Goal: Task Accomplishment & Management: Use online tool/utility

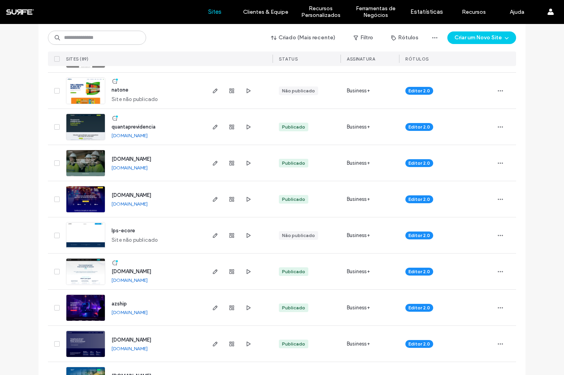
scroll to position [195, 0]
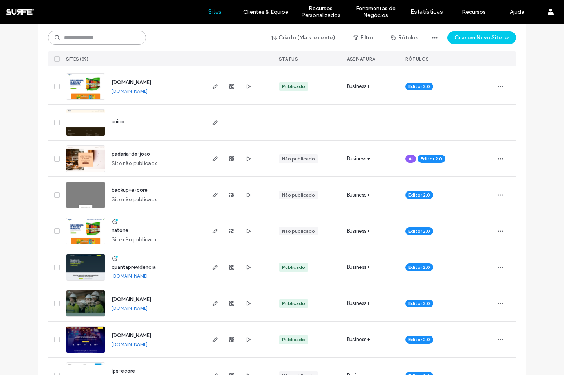
click at [77, 35] on input at bounding box center [97, 38] width 98 height 14
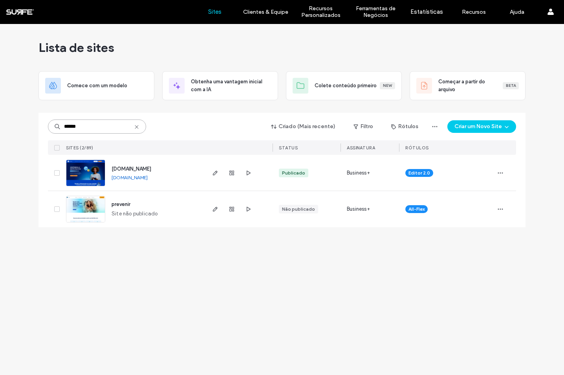
scroll to position [0, 0]
type input "******"
click at [213, 171] on icon "button" at bounding box center [215, 173] width 6 height 6
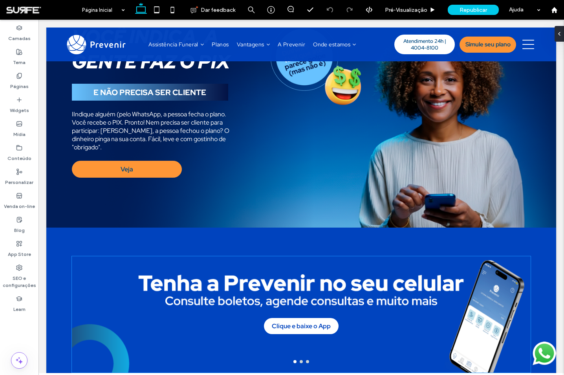
scroll to position [57, 0]
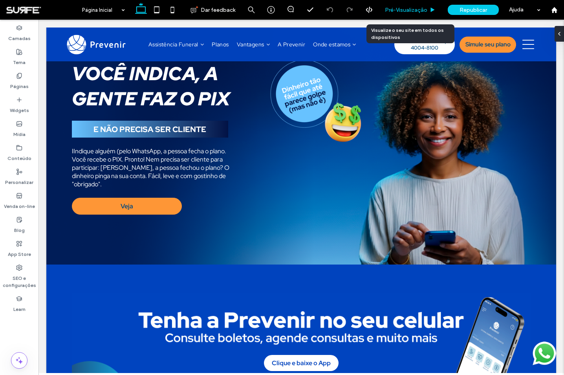
click at [407, 12] on span "Pré-Visualizaçāo" at bounding box center [406, 10] width 42 height 7
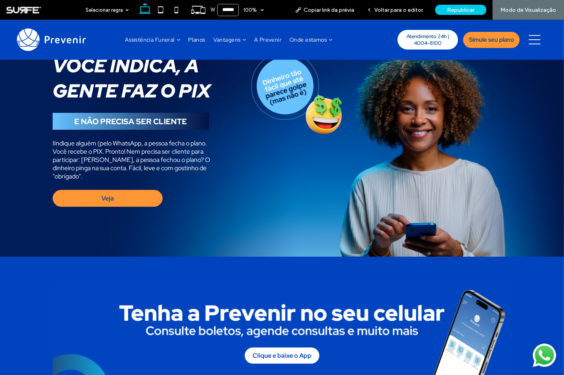
scroll to position [62, 0]
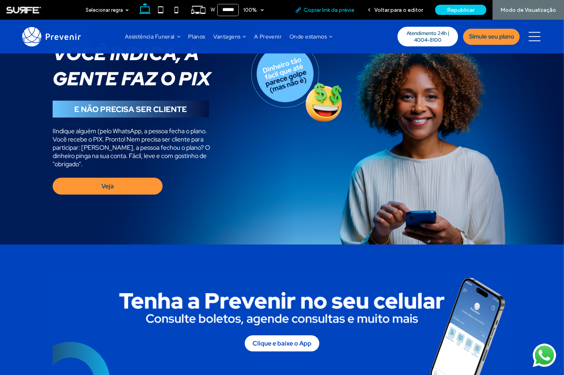
click at [341, 12] on span "Copiar link da prévia" at bounding box center [329, 10] width 51 height 7
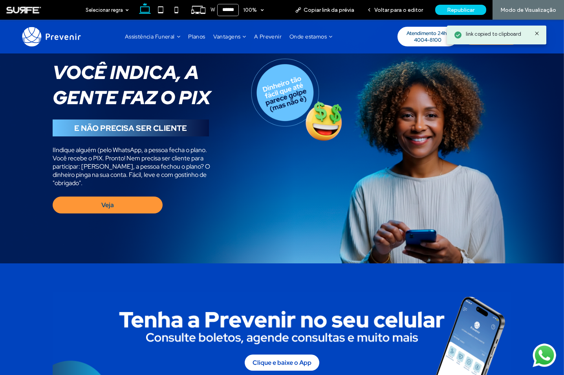
scroll to position [0, 0]
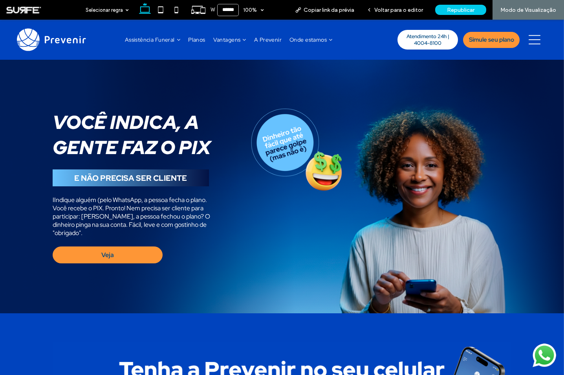
click at [31, 118] on div "Você indica, a gente faz o PIX E NÃO PRECISA SER CLIENTE IIndique alguém (pelo …" at bounding box center [282, 186] width 564 height 253
click at [404, 15] on div "Voltar para o editor" at bounding box center [395, 10] width 69 height 20
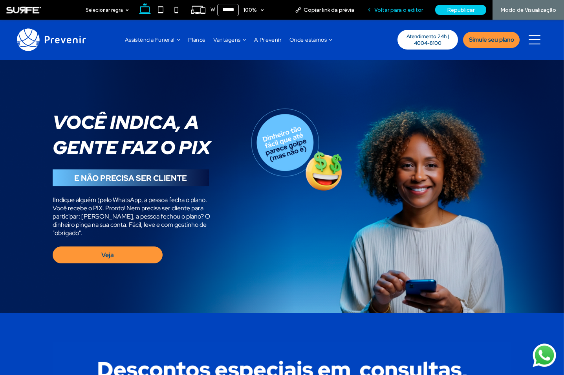
click at [392, 12] on span "Voltar para o editor" at bounding box center [399, 10] width 49 height 7
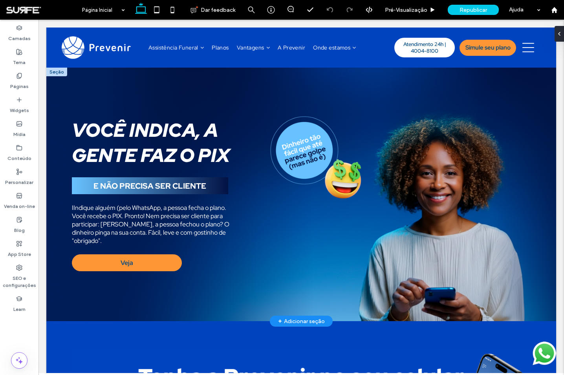
click at [297, 320] on div "+ Adicionar seção" at bounding box center [301, 321] width 47 height 9
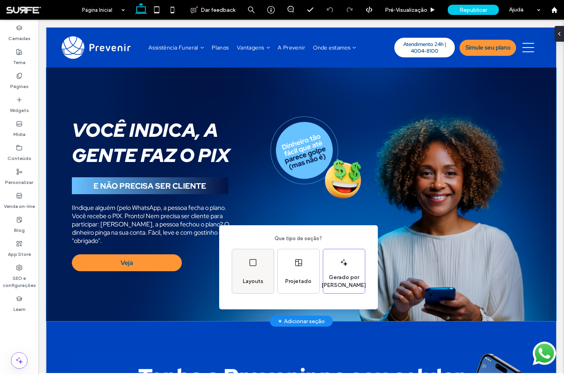
click at [250, 258] on icon at bounding box center [252, 262] width 9 height 9
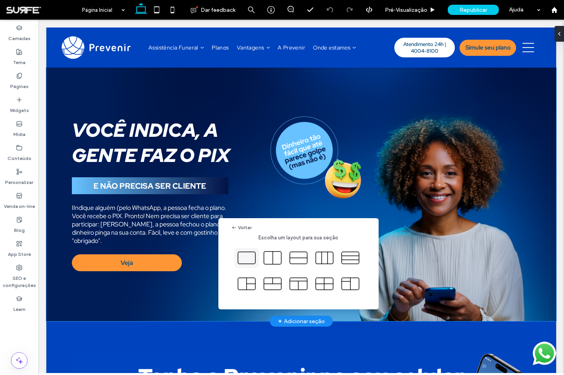
click at [249, 253] on icon at bounding box center [247, 258] width 20 height 20
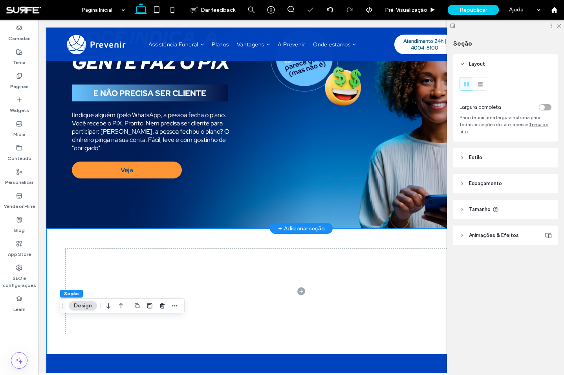
scroll to position [94, 0]
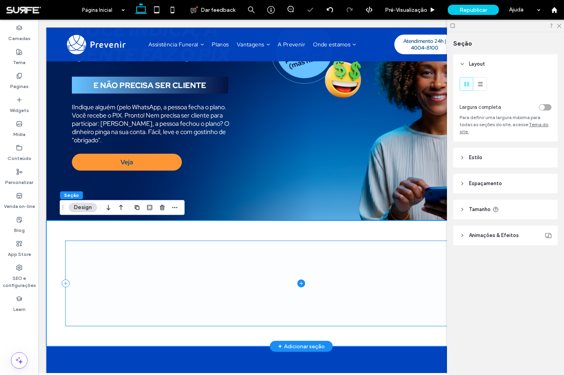
click at [221, 271] on span at bounding box center [302, 283] width 472 height 85
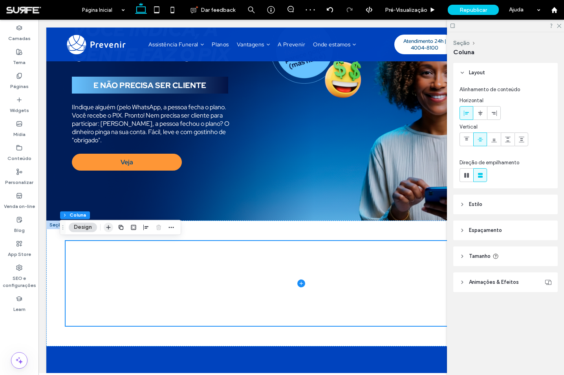
click at [112, 226] on span "button" at bounding box center [108, 226] width 9 height 9
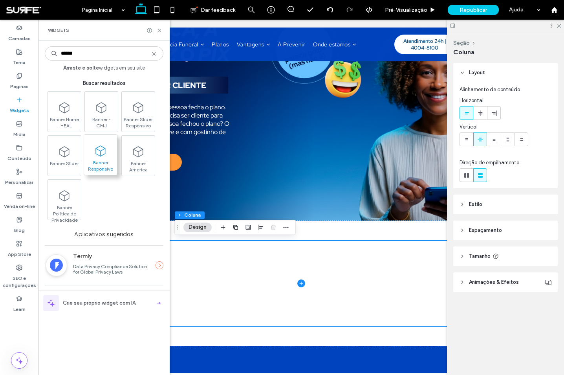
type input "******"
click at [102, 157] on icon at bounding box center [100, 151] width 13 height 13
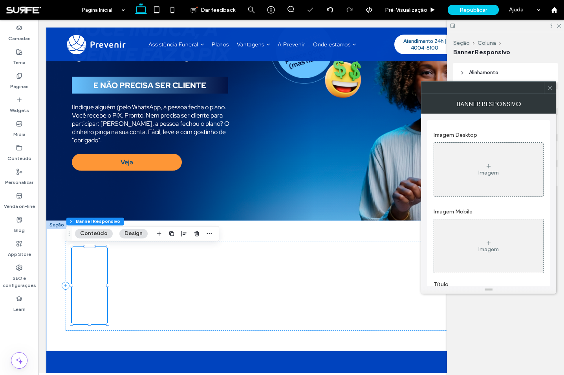
click at [550, 87] on use at bounding box center [550, 88] width 4 height 4
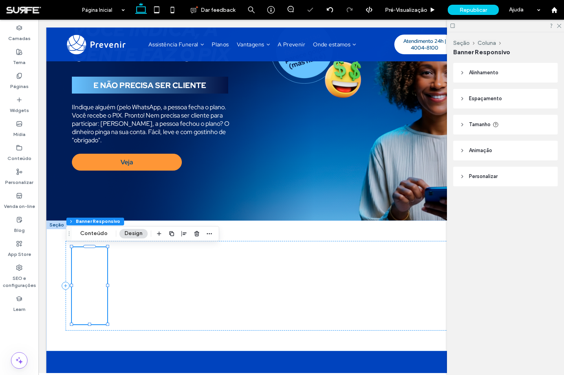
click at [501, 71] on header "Alinhamento" at bounding box center [506, 73] width 105 height 20
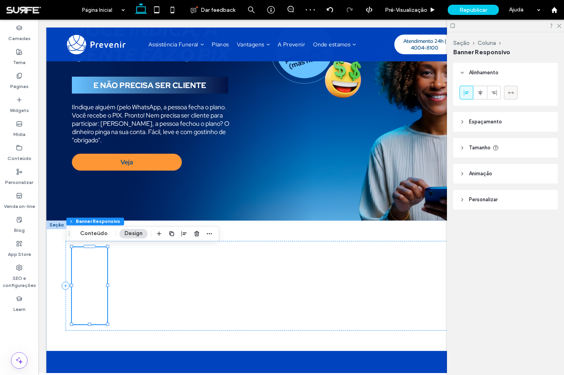
click at [514, 93] on use at bounding box center [511, 92] width 6 height 2
type input "***"
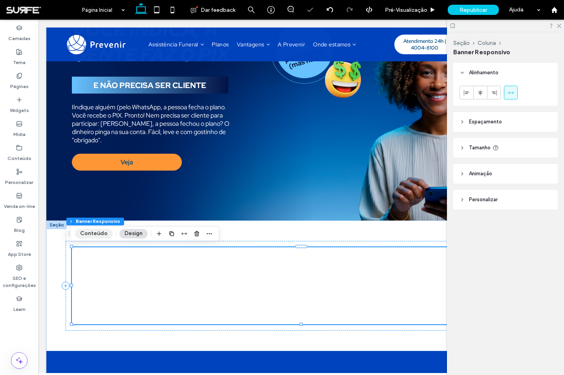
click at [92, 237] on button "Conteúdo" at bounding box center [94, 233] width 38 height 9
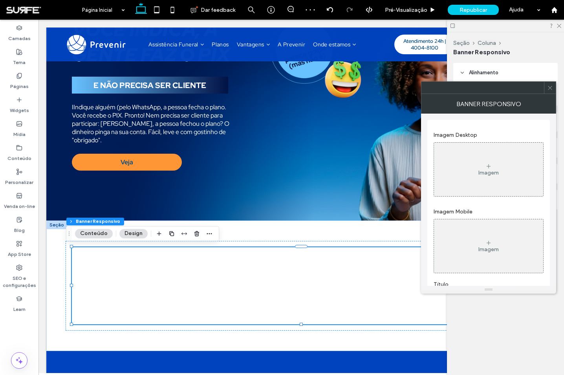
click at [472, 170] on div "Imagem" at bounding box center [488, 169] width 109 height 52
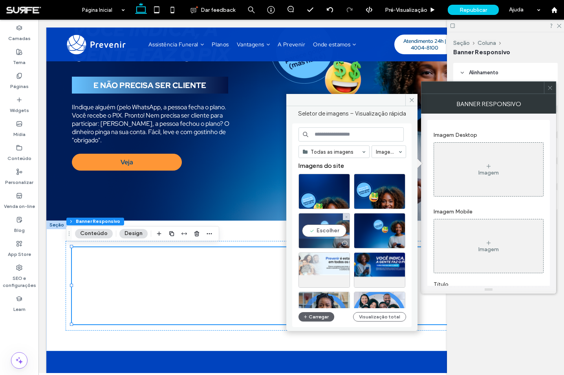
click at [330, 228] on div "Escolher" at bounding box center [324, 230] width 51 height 35
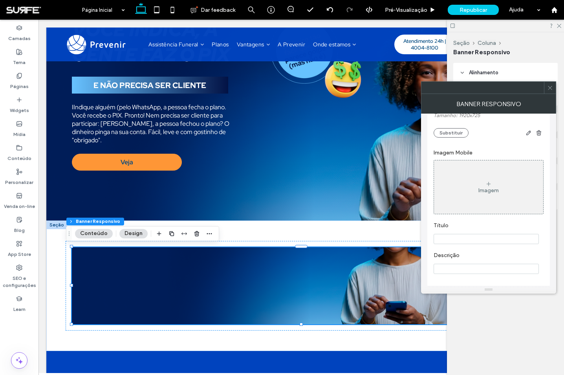
scroll to position [116, 0]
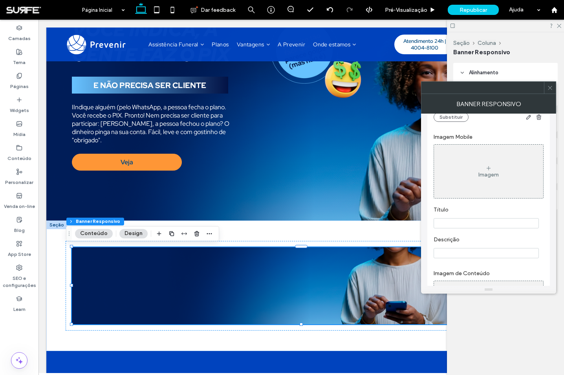
click at [463, 224] on input "Título" at bounding box center [486, 223] width 105 height 10
paste input "**********"
type input "**********"
click at [475, 215] on label "Título" at bounding box center [487, 210] width 107 height 9
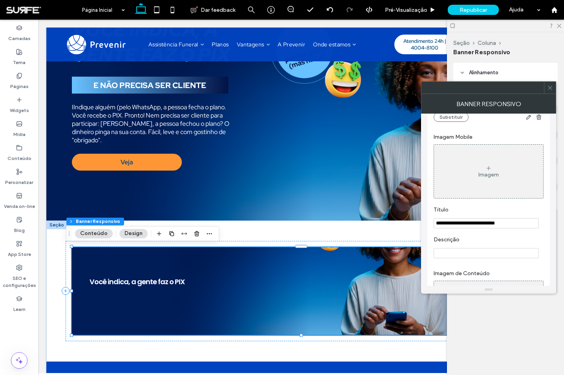
click at [467, 255] on input "Descrição" at bounding box center [486, 253] width 105 height 10
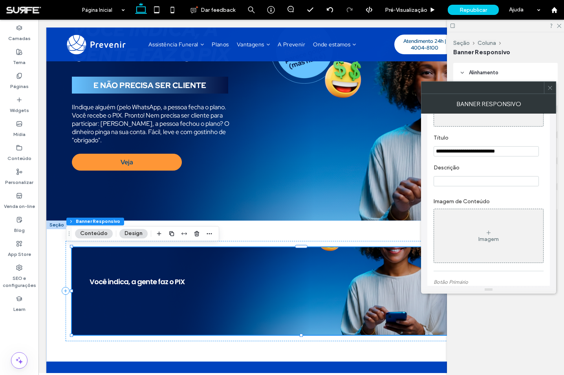
scroll to position [190, 0]
click at [470, 184] on input "Descrição" at bounding box center [486, 179] width 105 height 10
paste input "**********"
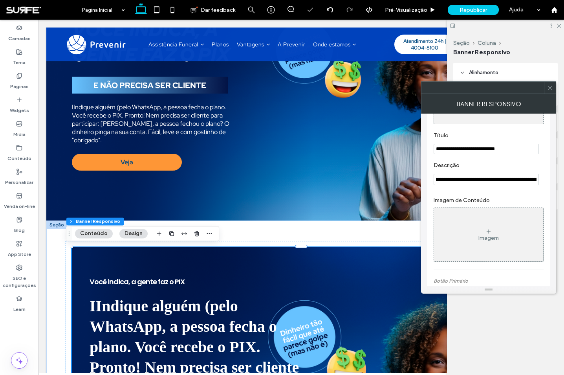
drag, startPoint x: 438, startPoint y: 184, endPoint x: 415, endPoint y: 184, distance: 22.8
click at [434, 184] on input "**********" at bounding box center [486, 179] width 105 height 11
click at [459, 185] on input "**********" at bounding box center [486, 179] width 105 height 11
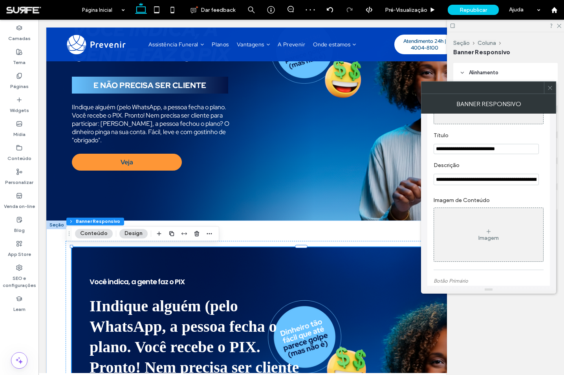
drag, startPoint x: 444, startPoint y: 186, endPoint x: 421, endPoint y: 186, distance: 22.8
click at [434, 185] on input "**********" at bounding box center [486, 179] width 105 height 11
click at [439, 185] on input "**********" at bounding box center [486, 179] width 105 height 11
type input "**********"
click at [463, 171] on label "Descrição" at bounding box center [487, 166] width 107 height 9
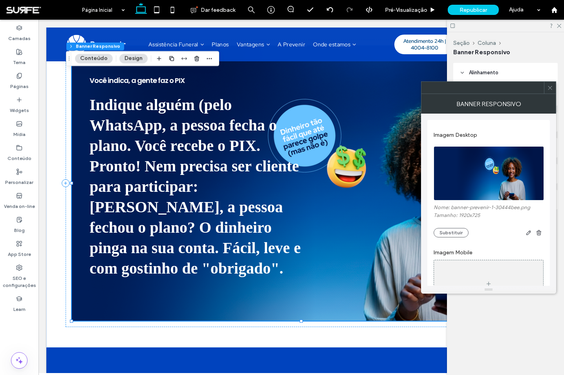
click at [550, 86] on icon at bounding box center [550, 88] width 6 height 6
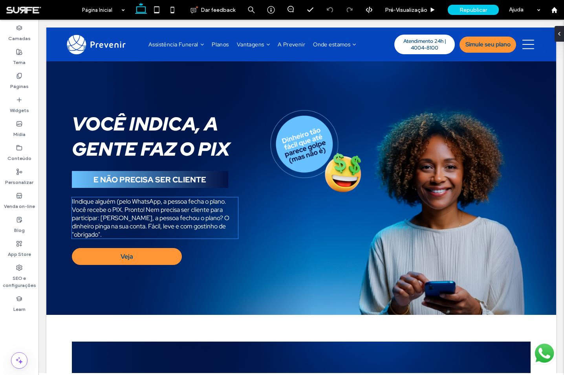
scroll to position [31, 0]
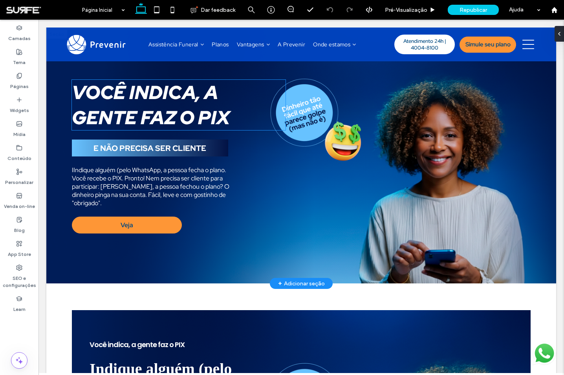
click at [171, 119] on strong "Você indica, a gente faz o PIX" at bounding box center [151, 105] width 158 height 50
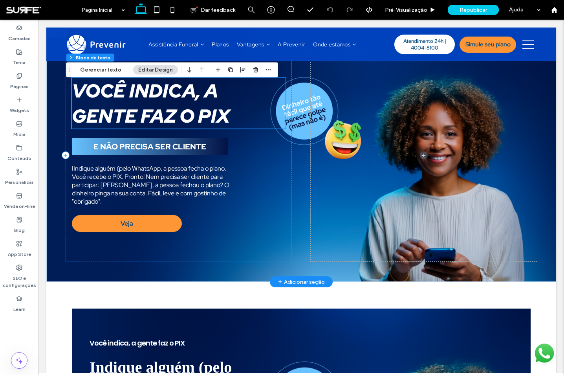
scroll to position [32, 0]
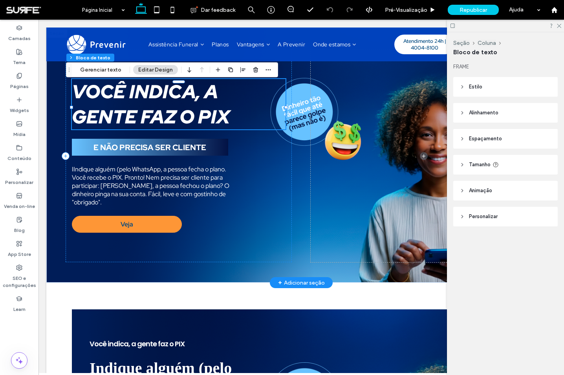
click at [154, 111] on strong "Você indica, a gente faz o PIX" at bounding box center [151, 104] width 158 height 50
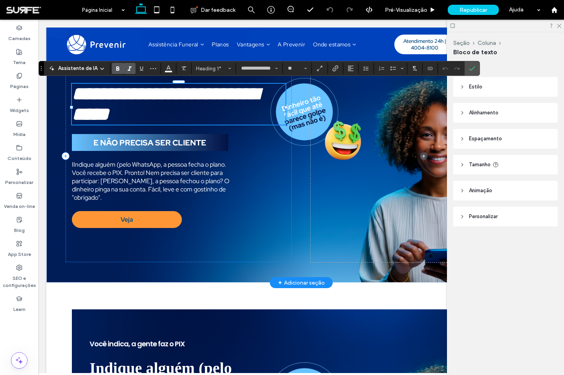
click at [160, 108] on strong "**********" at bounding box center [165, 103] width 187 height 39
click at [132, 181] on span "IIndique alguém (pelo WhatsApp, a pessoa fecha o plano. Você recebe o PIX. Pron…" at bounding box center [151, 180] width 158 height 41
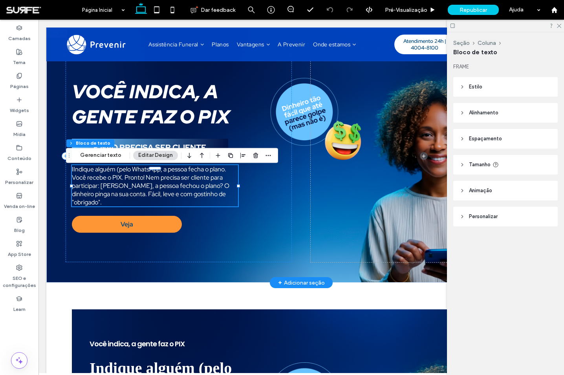
click at [118, 191] on span "IIndique alguém (pelo WhatsApp, a pessoa fecha o plano. Você recebe o PIX. Pron…" at bounding box center [151, 185] width 158 height 41
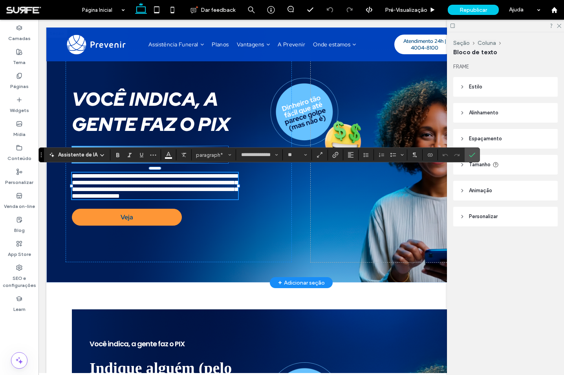
click at [195, 149] on strong "E NÃO PRECISA SER CLIENTE" at bounding box center [150, 154] width 113 height 10
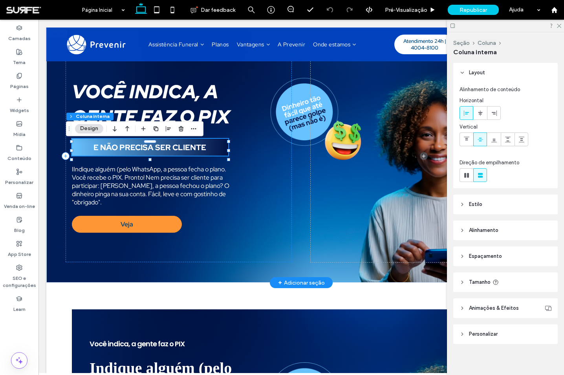
click at [175, 151] on strong "E NÃO PRECISA SER CLIENTE" at bounding box center [150, 147] width 113 height 10
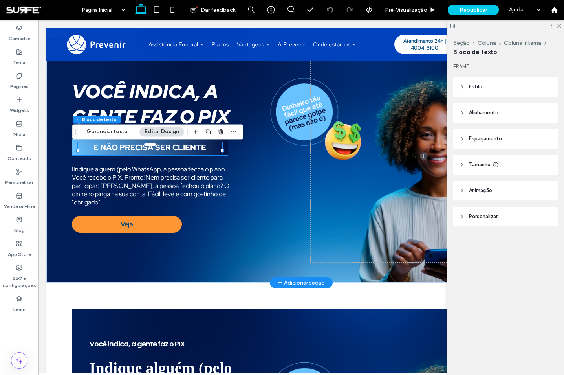
click at [164, 151] on strong "E NÃO PRECISA SER CLIENTE" at bounding box center [150, 147] width 113 height 10
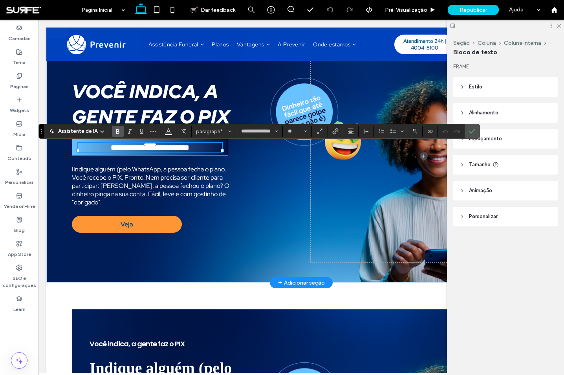
click at [158, 151] on strong "**********" at bounding box center [150, 147] width 79 height 8
click at [277, 131] on use "Fonte e Espessura da Fonte" at bounding box center [277, 132] width 3 height 2
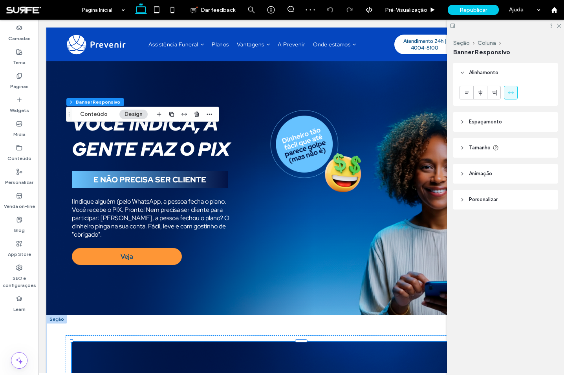
scroll to position [214, 0]
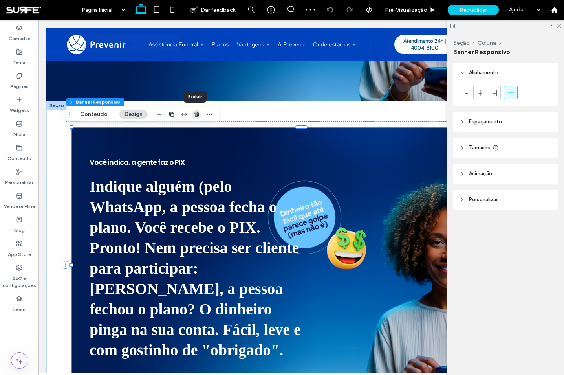
click at [195, 116] on use "button" at bounding box center [197, 114] width 5 height 5
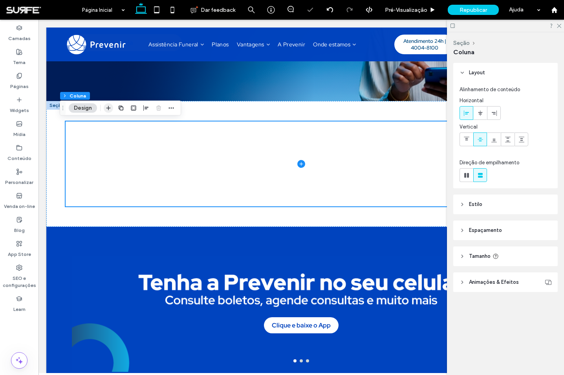
scroll to position [0, 0]
click at [112, 107] on span "button" at bounding box center [108, 107] width 9 height 9
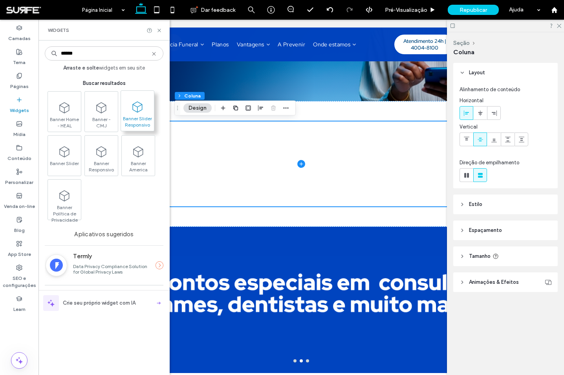
type input "******"
click at [147, 106] on span at bounding box center [137, 107] width 33 height 18
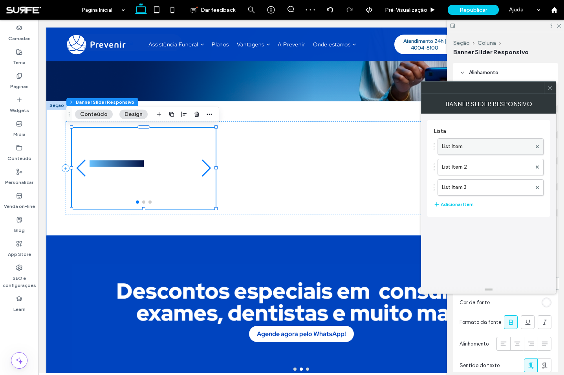
click at [497, 150] on label "List Item" at bounding box center [487, 147] width 90 height 16
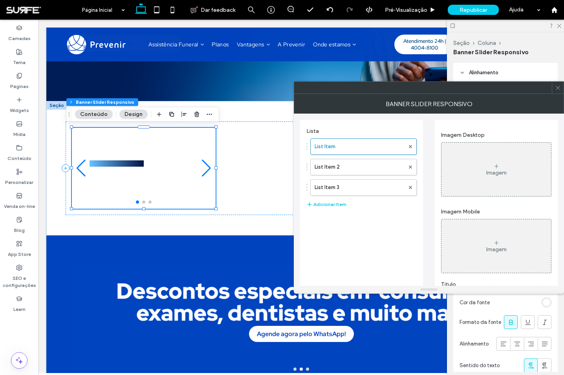
click at [471, 168] on div "Imagem" at bounding box center [497, 169] width 110 height 52
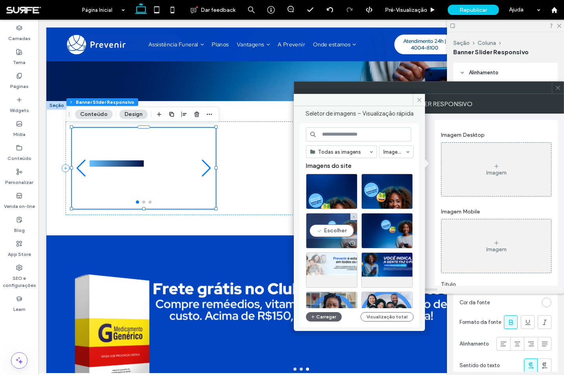
click at [334, 231] on div "Escolher" at bounding box center [331, 230] width 51 height 35
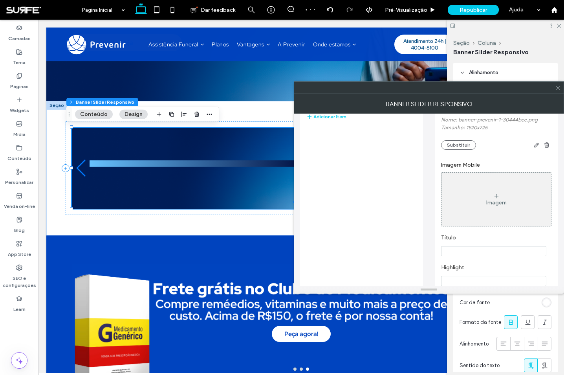
scroll to position [116, 0]
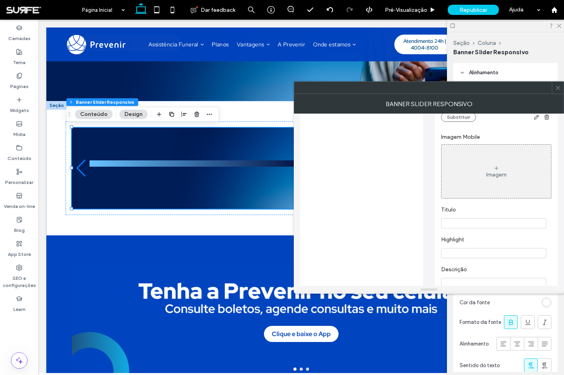
click at [475, 227] on input "Título" at bounding box center [493, 223] width 105 height 10
paste input "**********"
type input "**********"
click at [477, 209] on section "**********" at bounding box center [496, 217] width 110 height 30
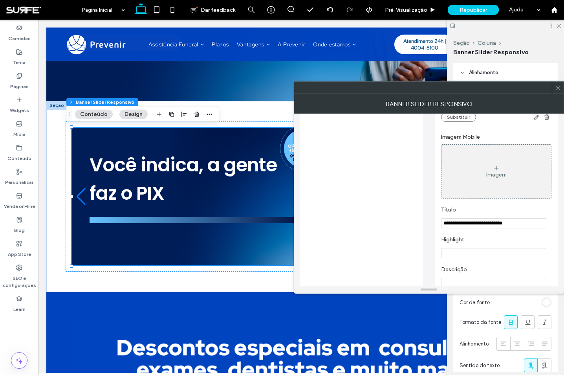
click at [474, 258] on input "Highlight" at bounding box center [493, 253] width 105 height 10
paste input "**********"
type input "**********"
click at [487, 244] on label "Highlight" at bounding box center [494, 240] width 107 height 9
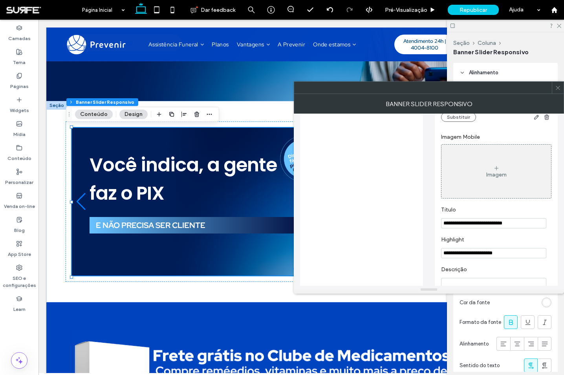
scroll to position [165, 0]
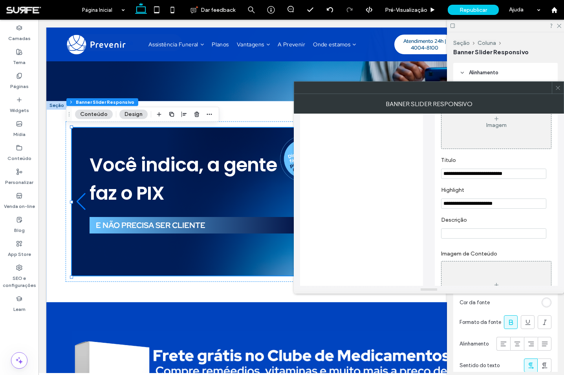
click at [475, 236] on input "Descrição" at bounding box center [493, 233] width 105 height 10
paste input "**********"
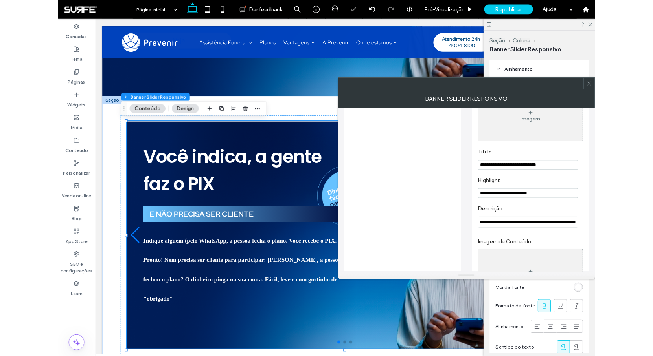
scroll to position [0, 437]
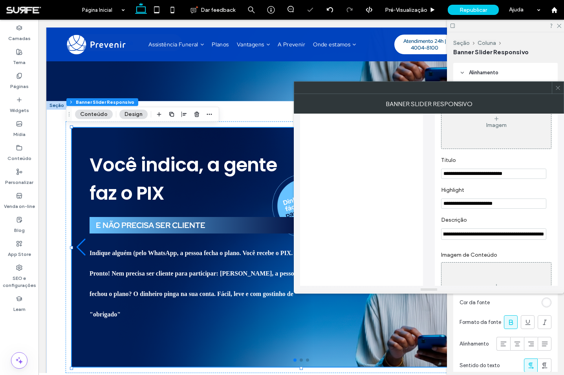
type input "**********"
click at [465, 251] on div "Imagem de Conteúdo Imagem" at bounding box center [496, 282] width 110 height 77
click at [557, 89] on icon at bounding box center [558, 88] width 6 height 6
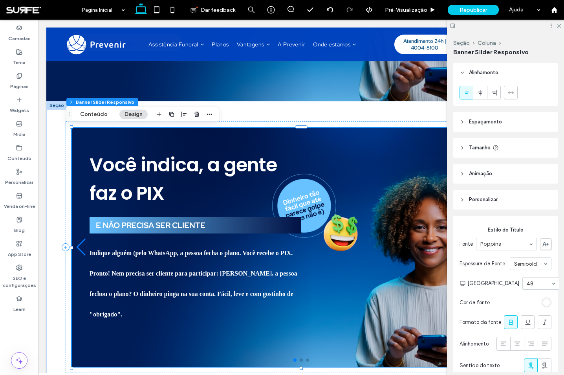
click at [494, 72] on span "Alinhamento" at bounding box center [483, 73] width 29 height 8
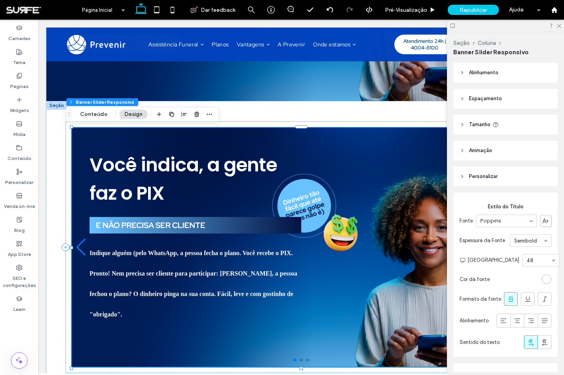
click at [499, 72] on span "Alinhamento" at bounding box center [483, 73] width 29 height 8
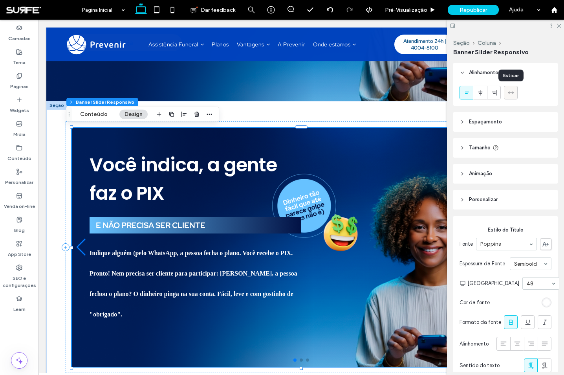
click at [511, 90] on icon at bounding box center [511, 93] width 6 height 6
type input "***"
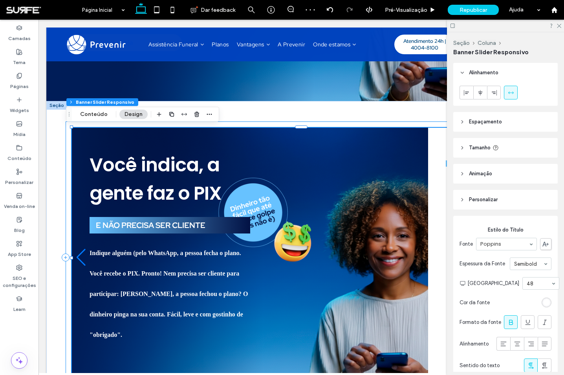
click at [336, 124] on div "Você indica, a gente faz o PIX E NÃO PRECISA SER CLIENTE Indique alguém (pelo W…" at bounding box center [302, 257] width 472 height 272
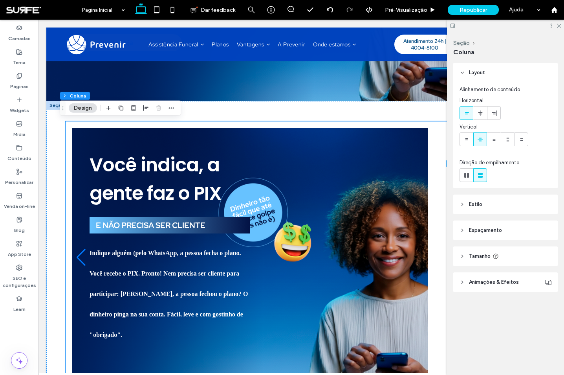
click at [476, 255] on span "Tamanho" at bounding box center [480, 256] width 22 height 8
click at [484, 233] on span "Espaçamento" at bounding box center [485, 230] width 33 height 8
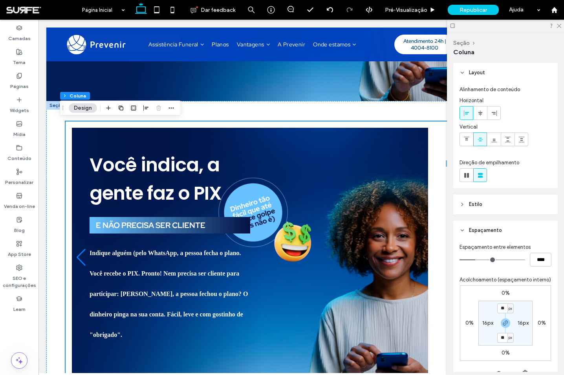
click at [484, 326] on label "16px" at bounding box center [488, 323] width 11 height 7
type input "*"
click at [523, 328] on input "*" at bounding box center [520, 323] width 10 height 10
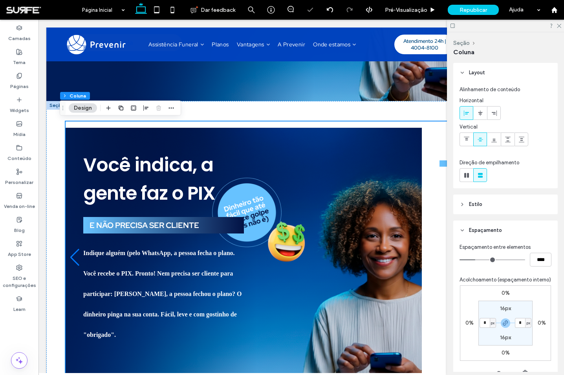
click at [509, 312] on label "16px" at bounding box center [505, 308] width 11 height 7
type input "**"
type input "*"
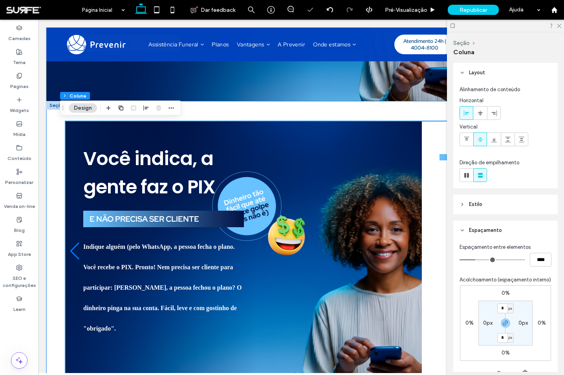
click at [323, 111] on div "Você indica, a gente faz o PIX E NÃO PRECISA SER CLIENTE Indique alguém (pelo W…" at bounding box center [302, 251] width 472 height 300
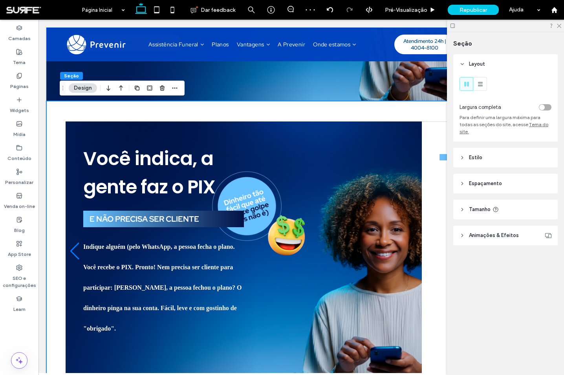
click at [548, 107] on div "toggle" at bounding box center [545, 107] width 13 height 6
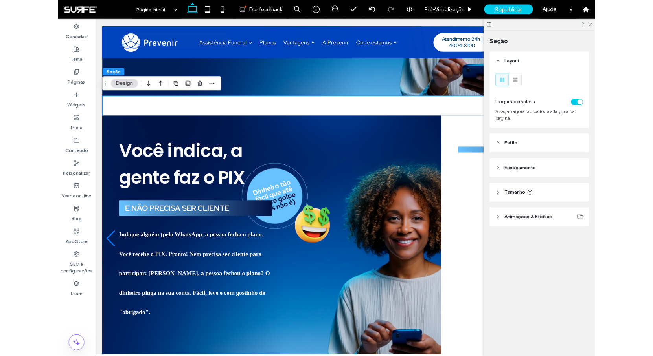
scroll to position [214, 0]
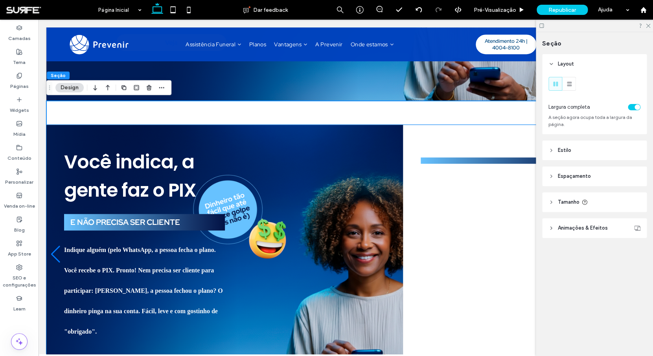
click at [204, 177] on h2 "Você indica, a gente faz o PIX" at bounding box center [144, 176] width 161 height 57
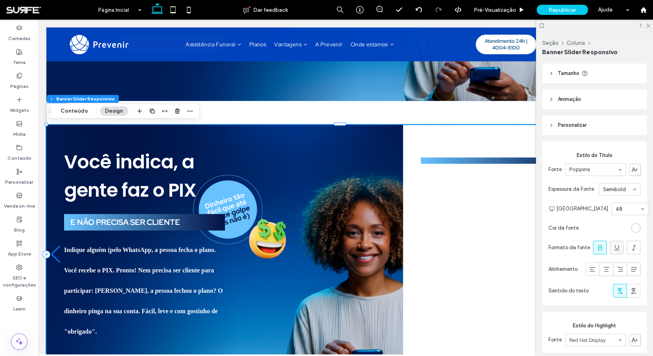
scroll to position [75, 0]
click at [564, 199] on section "Tamanho da Fonte 48" at bounding box center [602, 208] width 92 height 20
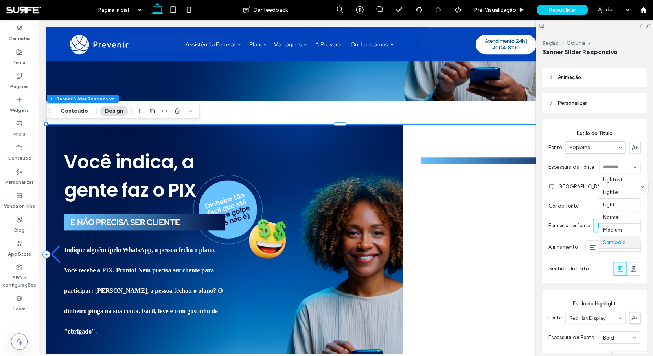
scroll to position [39, 0]
click at [564, 167] on span "Espessura da Fonte" at bounding box center [571, 167] width 46 height 8
type input "***"
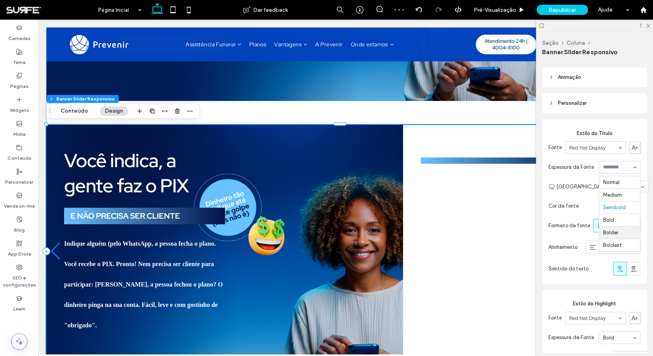
scroll to position [103, 0]
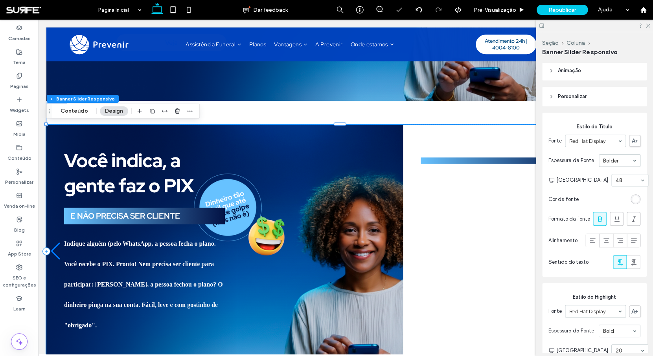
click at [564, 208] on section "Cor da fonte" at bounding box center [594, 200] width 92 height 18
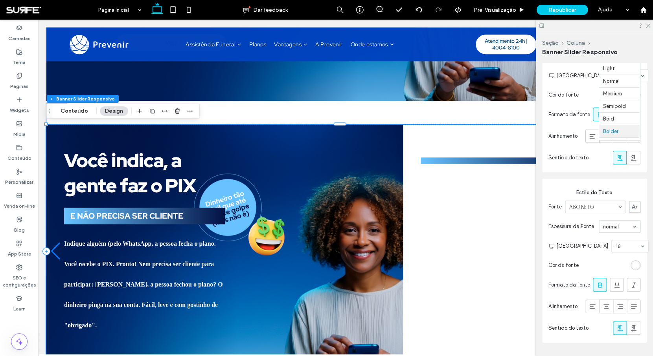
scroll to position [13, 0]
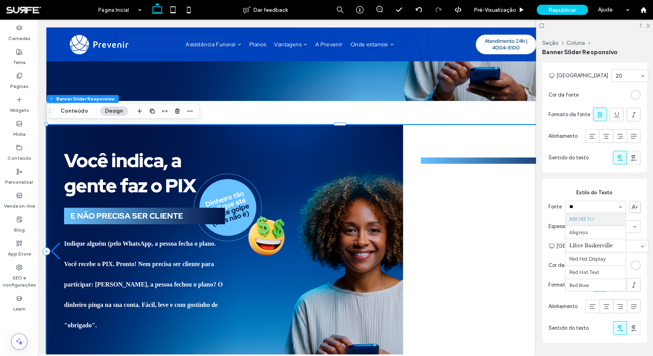
type input "***"
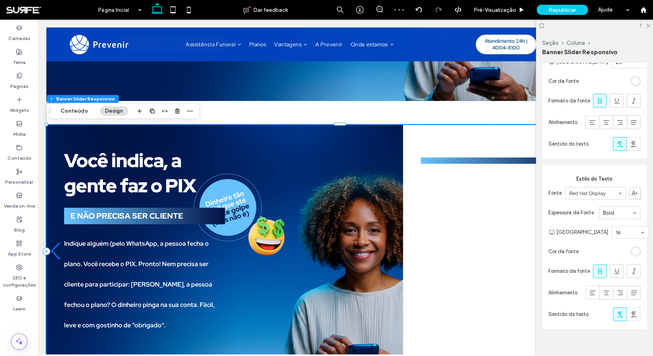
scroll to position [413, 0]
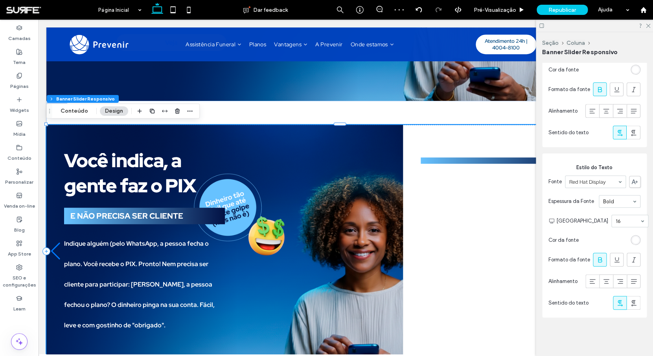
click at [564, 257] on use at bounding box center [600, 259] width 4 height 5
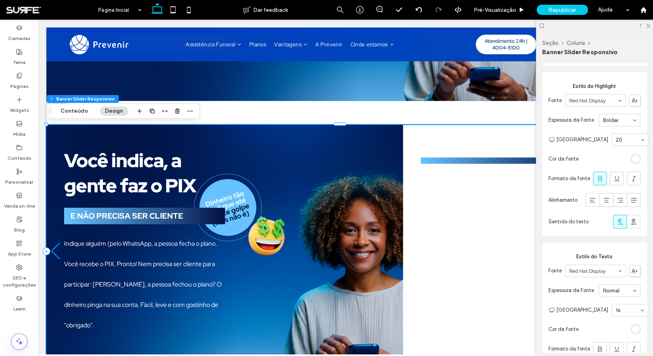
scroll to position [310, 0]
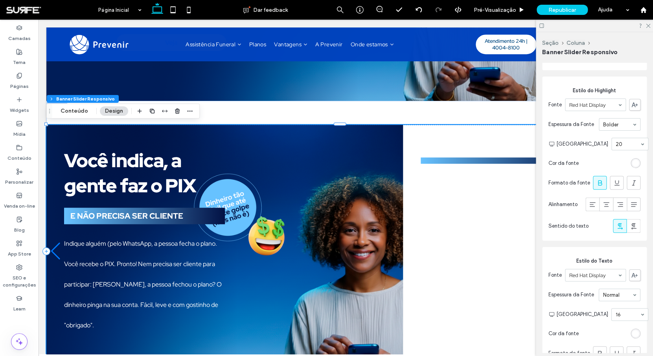
click at [244, 196] on div "Você indica, a gente faz o PIX E NÃO PRECISA SER CLIENTE Indique alguém (pelo W…" at bounding box center [224, 251] width 321 height 219
click at [65, 111] on button "Conteúdo" at bounding box center [74, 111] width 38 height 9
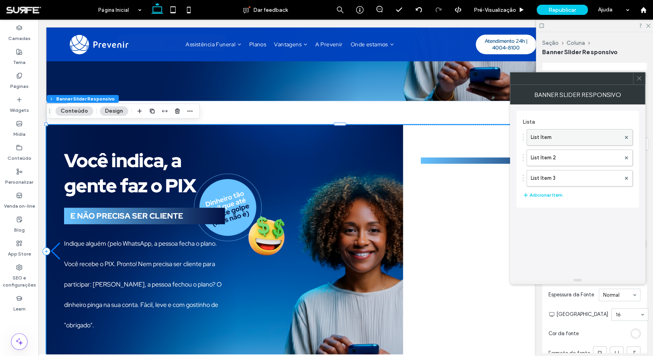
click at [564, 139] on label "List Item" at bounding box center [576, 138] width 90 height 16
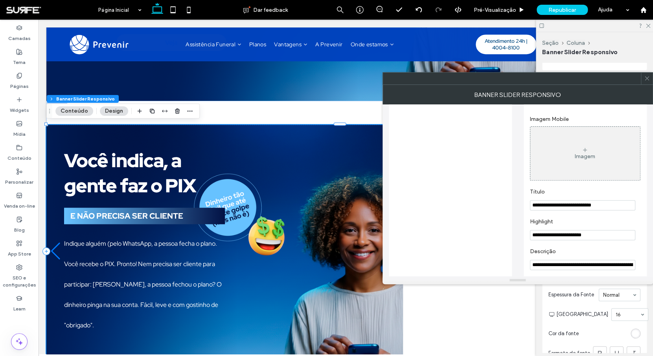
scroll to position [126, 0]
drag, startPoint x: 535, startPoint y: 206, endPoint x: 607, endPoint y: 208, distance: 71.9
click at [564, 208] on input "**********" at bounding box center [582, 204] width 105 height 10
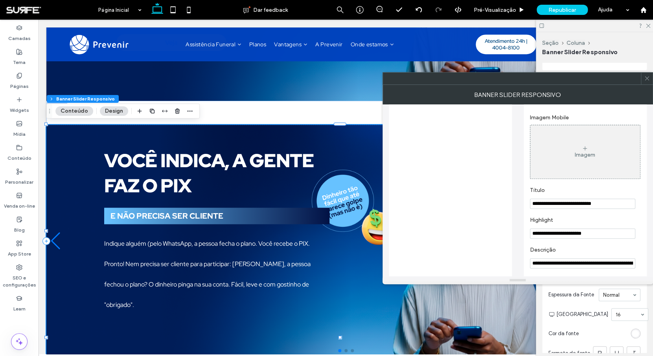
type input "**********"
click at [564, 83] on span at bounding box center [647, 79] width 6 height 12
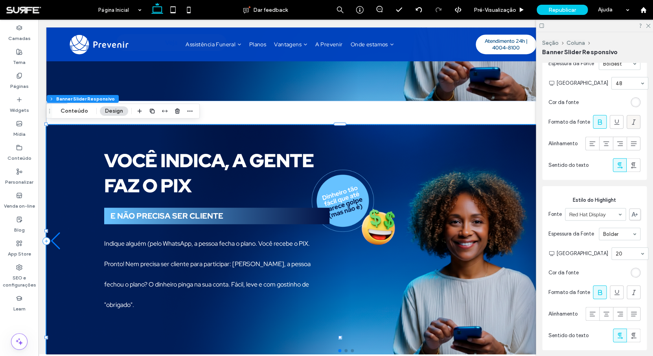
scroll to position [200, 0]
click at [564, 127] on icon at bounding box center [634, 123] width 8 height 8
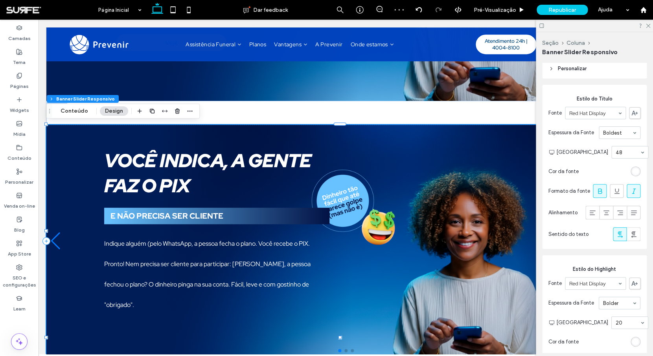
scroll to position [131, 0]
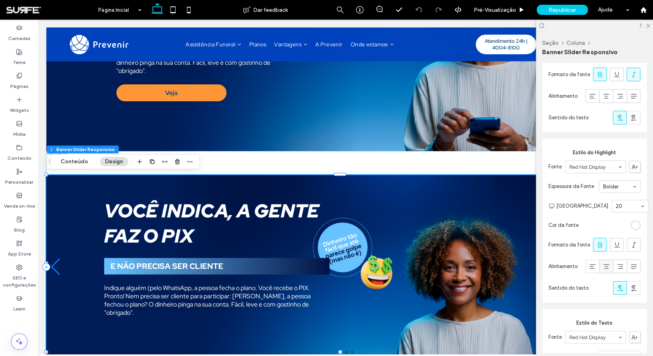
click at [605, 271] on icon at bounding box center [606, 267] width 8 height 8
click at [77, 163] on button "Conteúdo" at bounding box center [74, 161] width 38 height 9
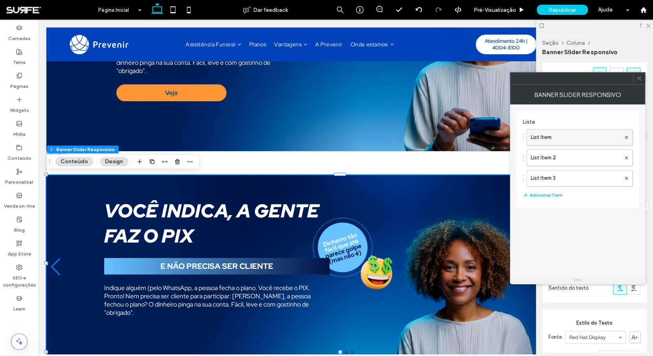
click at [579, 137] on label "List Item" at bounding box center [576, 138] width 90 height 16
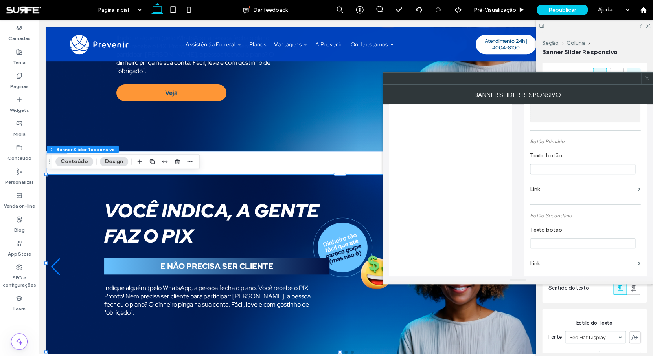
scroll to position [366, 0]
click at [566, 155] on input "Texto botão" at bounding box center [582, 159] width 105 height 10
type input "****"
click at [554, 180] on label "Link" at bounding box center [582, 179] width 105 height 15
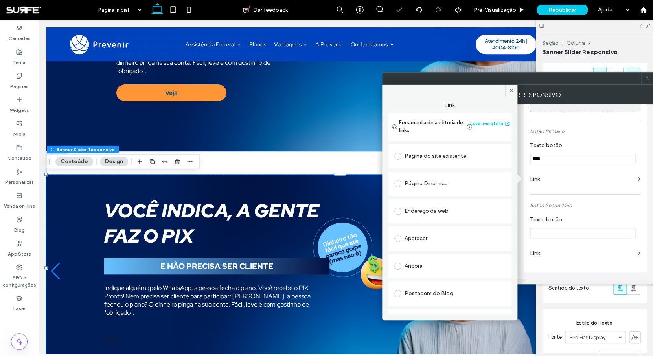
click at [438, 157] on div "Página do site existente" at bounding box center [449, 156] width 111 height 13
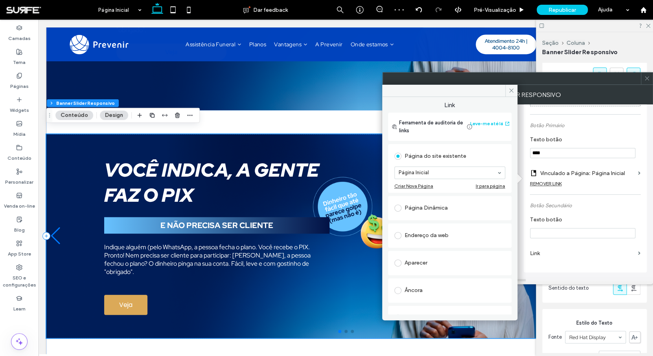
scroll to position [214, 0]
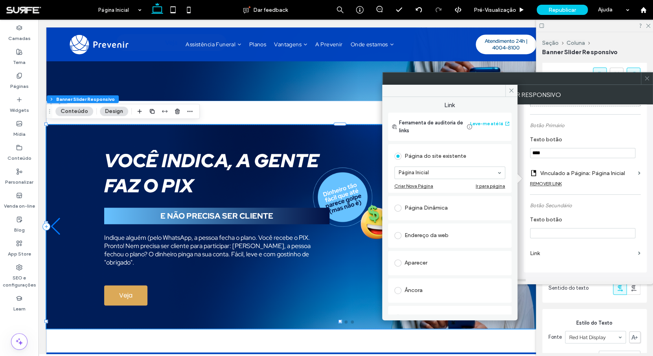
click at [582, 219] on section "Texto botão" at bounding box center [585, 228] width 110 height 30
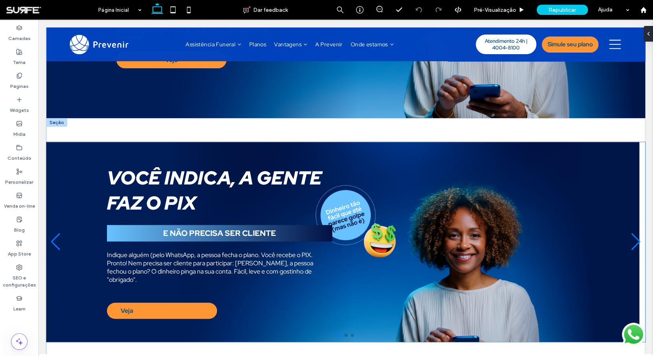
scroll to position [264, 0]
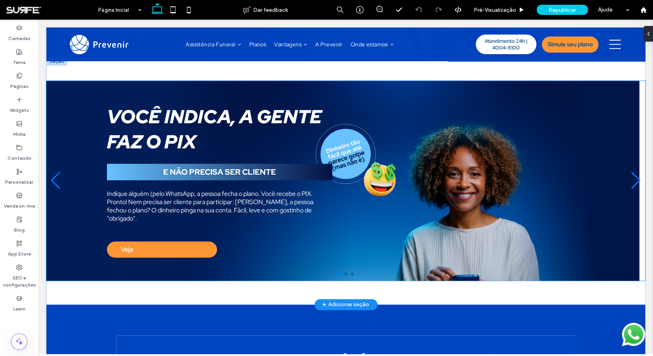
click at [144, 246] on link "Veja" at bounding box center [162, 250] width 110 height 16
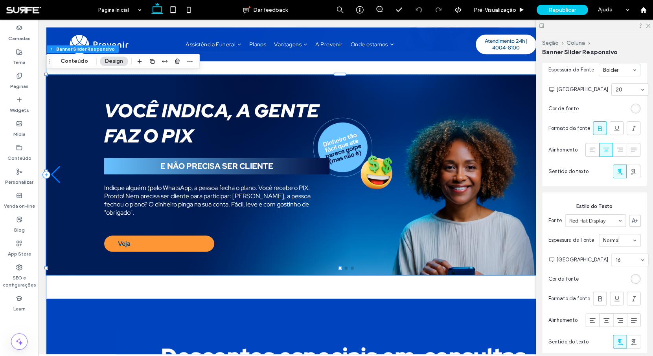
scroll to position [413, 0]
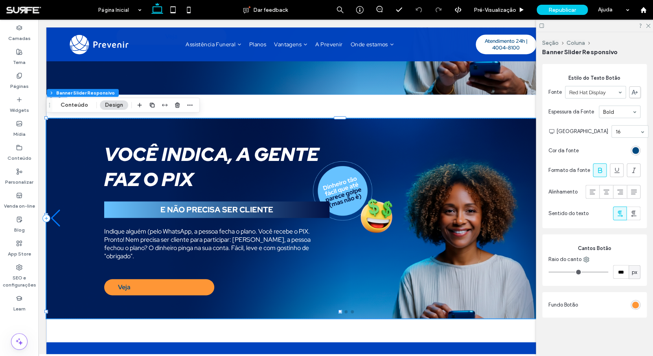
scroll to position [653, 0]
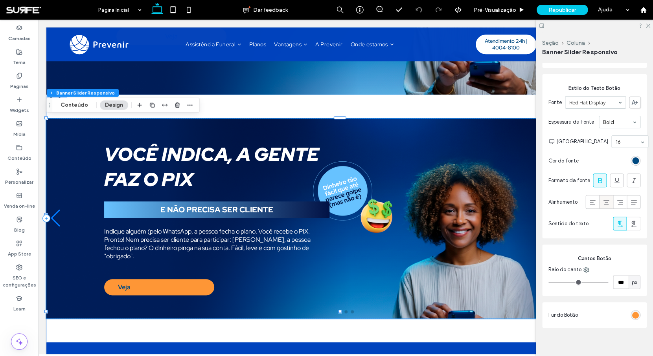
click at [602, 206] on icon at bounding box center [606, 202] width 8 height 8
type input "***"
click at [574, 228] on span "Sentido do texto" at bounding box center [568, 224] width 40 height 8
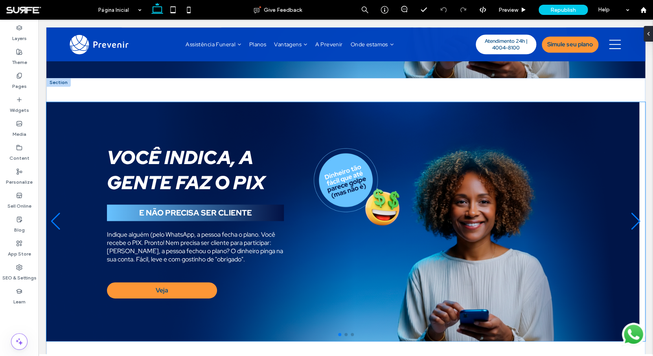
scroll to position [245, 0]
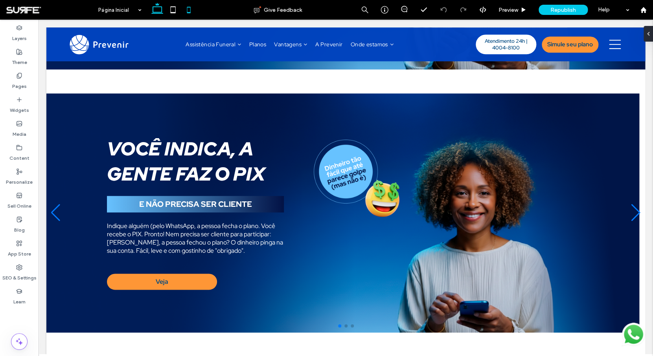
click at [192, 11] on icon at bounding box center [189, 10] width 16 height 16
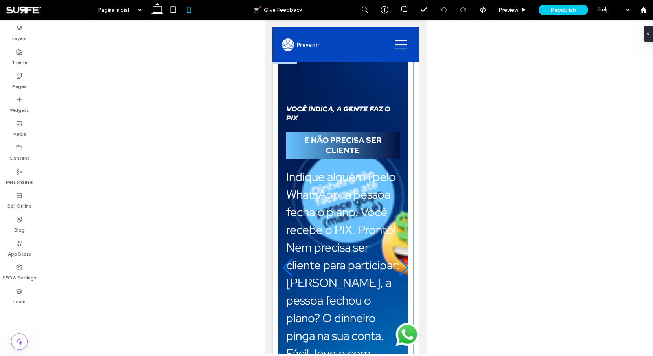
scroll to position [0, 0]
click at [364, 88] on div "VOCÊ INDICA, A GENTE FAZ O PIX E NÃO PRECISA SER CLIENTE Indique alguém (pelo W…" at bounding box center [342, 268] width 129 height 413
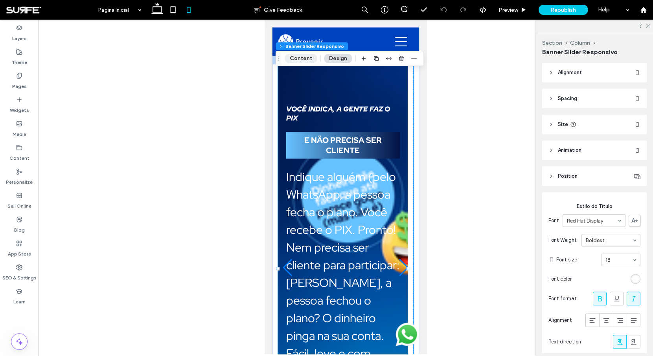
click at [301, 62] on button "Content" at bounding box center [301, 58] width 33 height 9
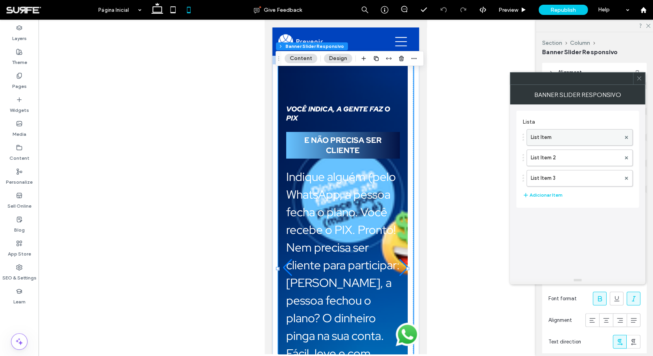
click at [560, 134] on label "List Item" at bounding box center [576, 138] width 90 height 16
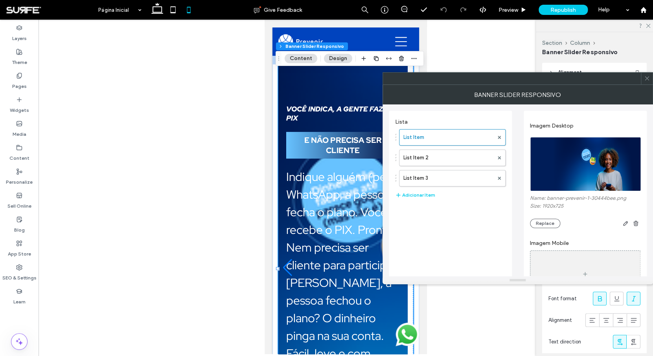
click at [574, 259] on div "Image" at bounding box center [585, 278] width 110 height 52
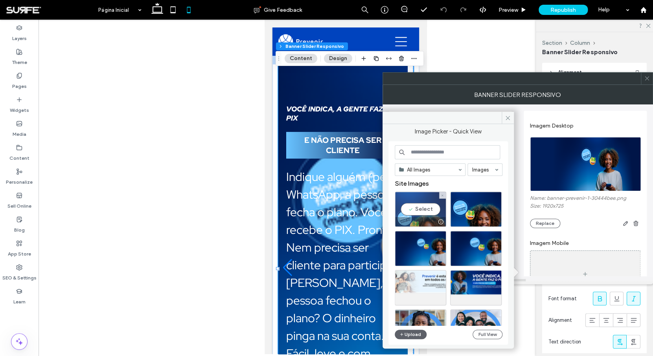
click at [431, 209] on div "Select" at bounding box center [420, 209] width 51 height 35
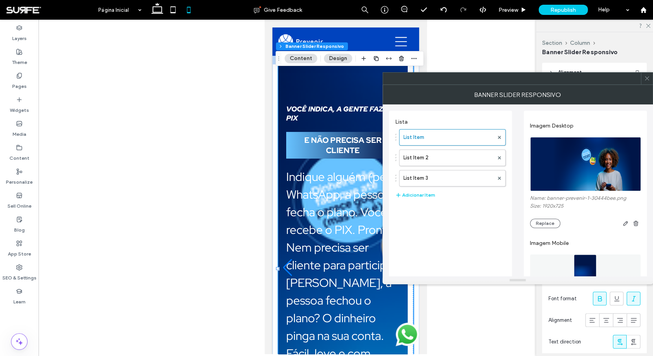
click at [646, 80] on icon at bounding box center [647, 78] width 6 height 6
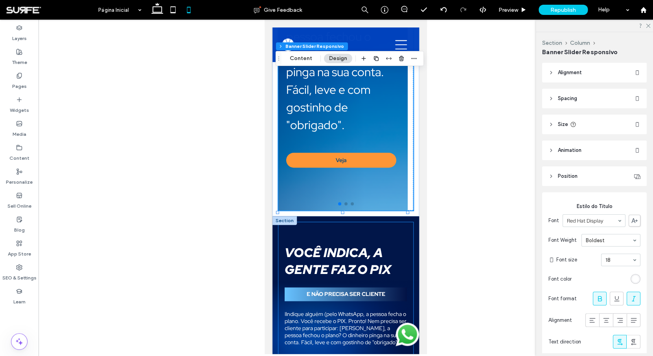
scroll to position [384, 0]
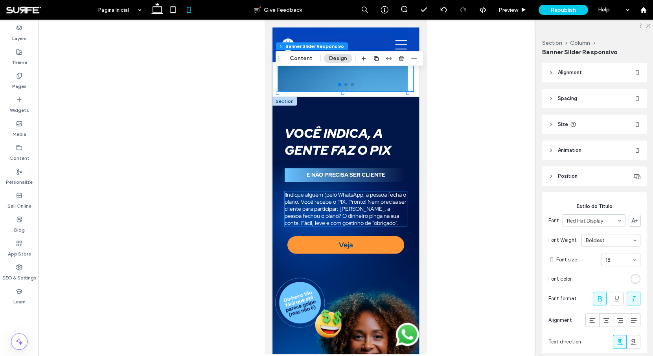
click at [336, 197] on span "IIndique alguém (pelo WhatsApp, a pessoa fecha o plano. Você recebe o PIX. Pron…" at bounding box center [346, 208] width 122 height 35
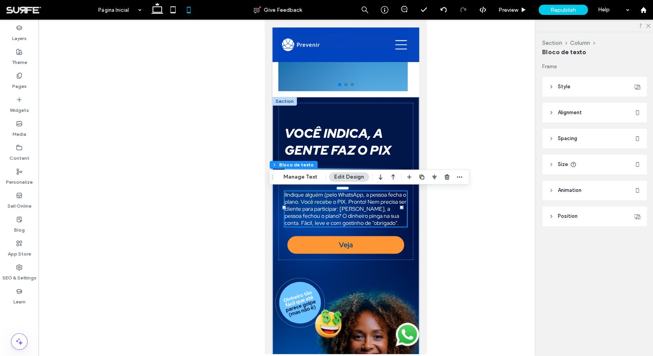
click at [327, 209] on span "IIndique alguém (pelo WhatsApp, a pessoa fecha o plano. Você recebe o PIX. Pron…" at bounding box center [346, 208] width 122 height 35
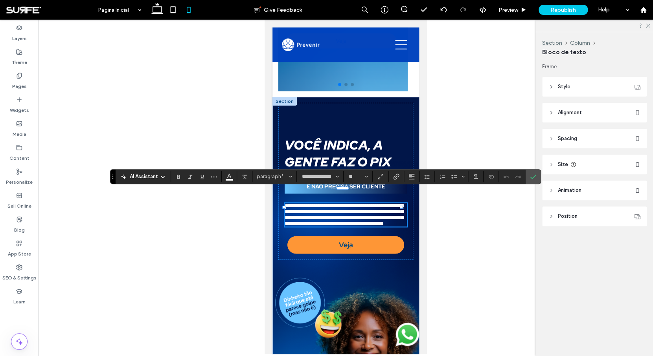
click at [348, 208] on span "**********" at bounding box center [344, 214] width 119 height 23
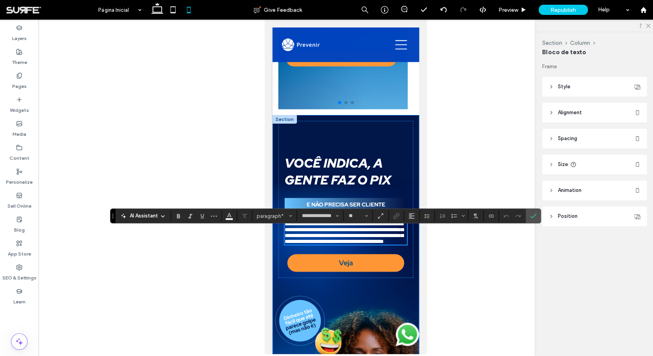
scroll to position [314, 0]
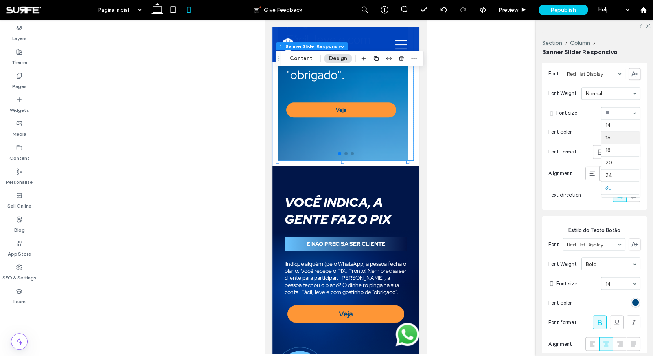
scroll to position [61, 0]
type input "***"
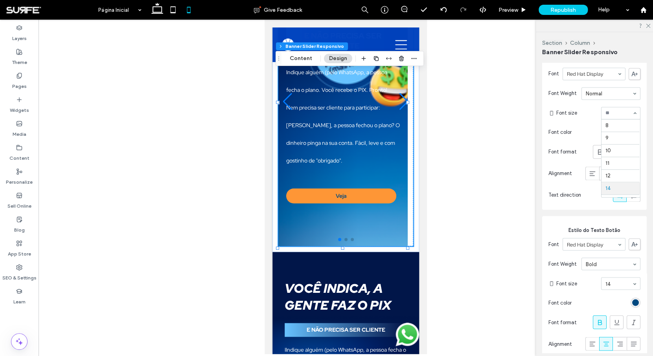
scroll to position [65, 0]
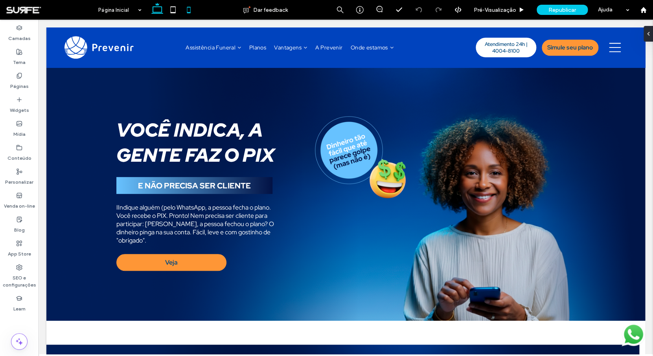
click at [186, 12] on icon at bounding box center [189, 10] width 16 height 16
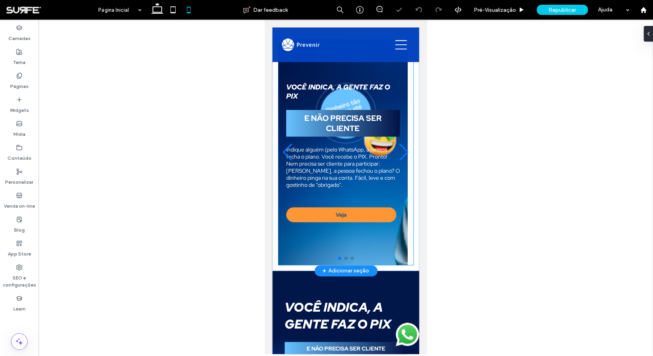
scroll to position [31, 0]
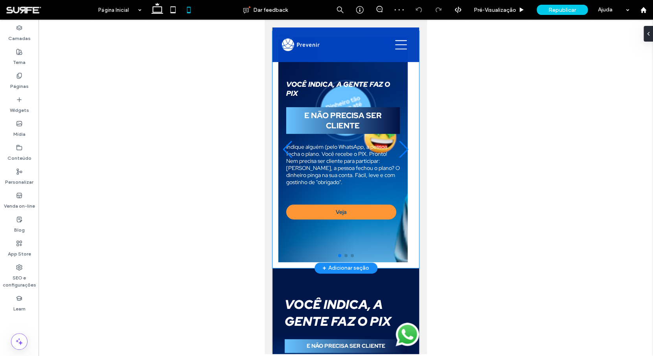
click at [277, 199] on div "VOCÊ INDICA, A GENTE FAZ O PIX E NÃO PRECISA SER CLIENTE Indique alguém (pelo W…" at bounding box center [345, 149] width 147 height 237
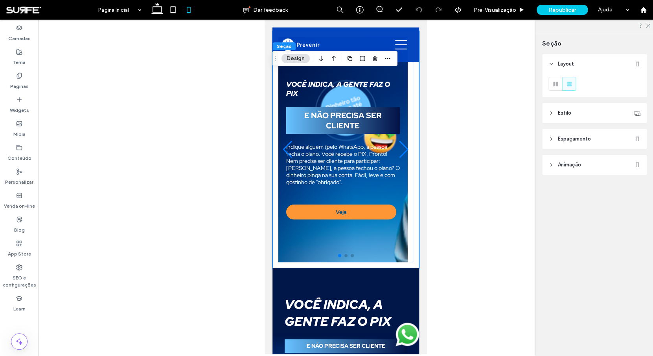
click at [584, 143] on span "Espaçamento" at bounding box center [574, 139] width 33 height 8
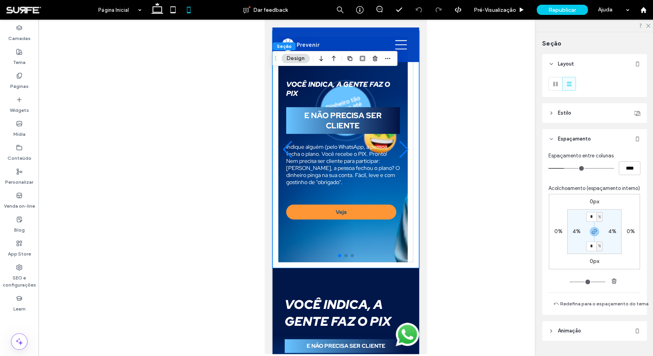
click at [576, 235] on label "4%" at bounding box center [576, 231] width 8 height 7
type input "*"
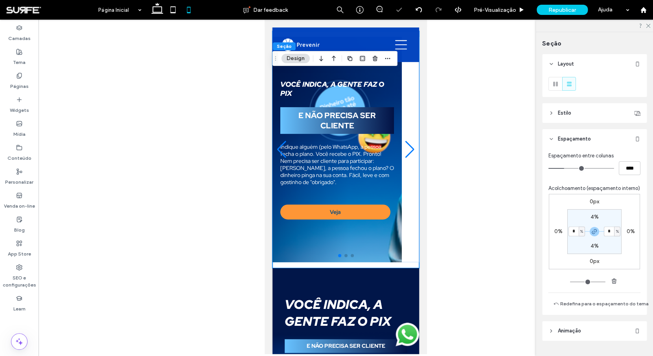
click at [590, 254] on section "4% * % 4% * %" at bounding box center [594, 231] width 54 height 45
click at [594, 250] on label "4%" at bounding box center [594, 246] width 8 height 7
type input "*"
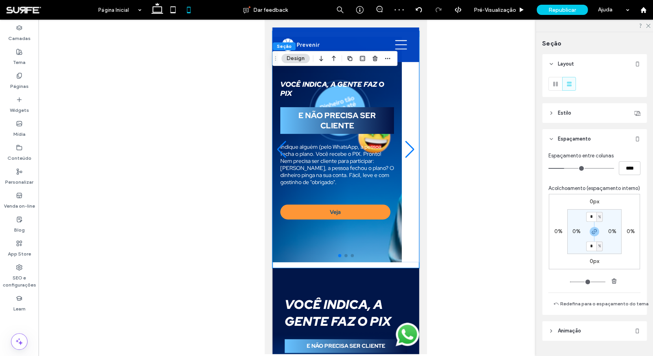
type input "*"
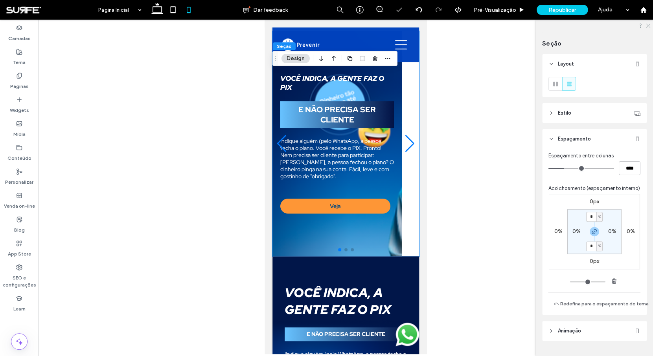
click at [648, 24] on icon at bounding box center [647, 25] width 5 height 5
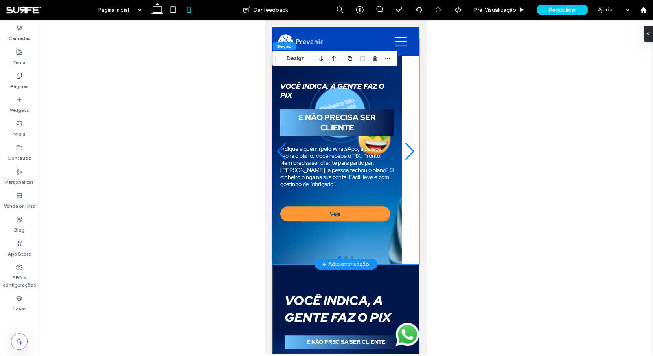
scroll to position [0, 0]
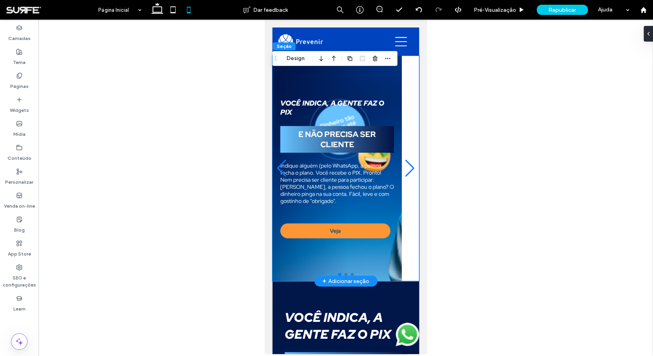
click at [354, 189] on p "Indique alguém (pelo WhatsApp, a pessoa fecha o plano. Você recebe o PIX. Pront…" at bounding box center [337, 183] width 114 height 42
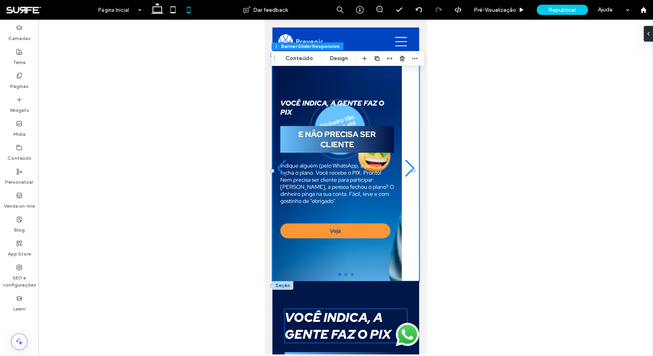
click at [342, 329] on strong "Você indica, a gente faz o PIX" at bounding box center [338, 326] width 107 height 34
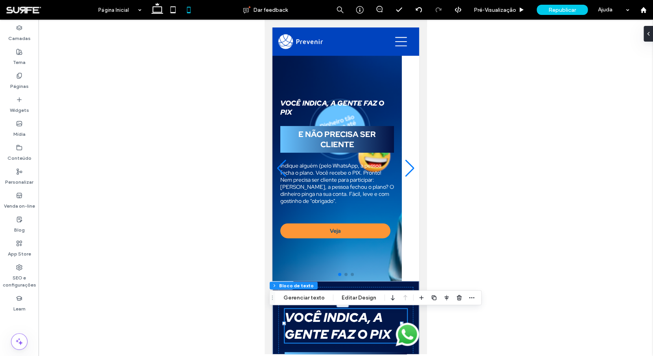
click at [333, 328] on strong "Você indica, a gente faz o PIX" at bounding box center [338, 326] width 107 height 34
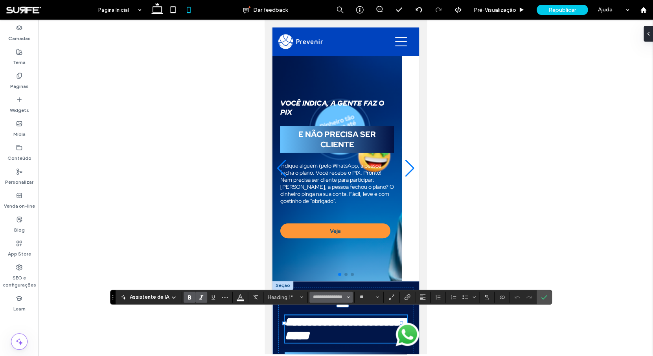
click at [347, 298] on use "Fonte e Espessura da Fonte" at bounding box center [348, 298] width 3 height 2
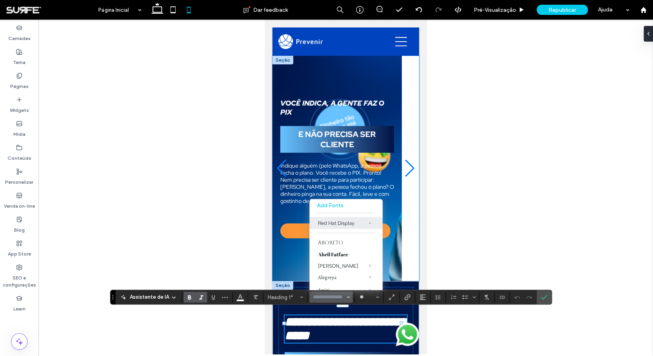
click at [369, 151] on h4 "E NÃO PRECISA SER CLIENTE" at bounding box center [337, 139] width 114 height 27
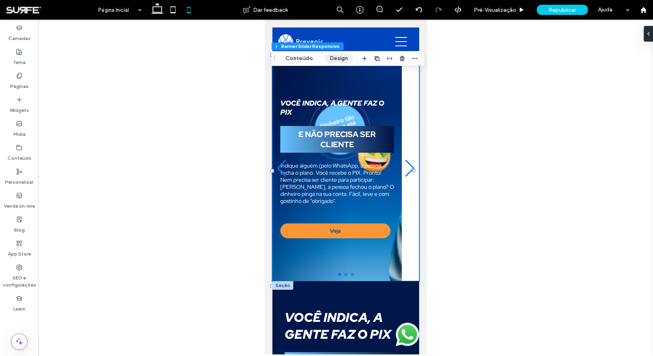
click at [330, 59] on button "Design" at bounding box center [339, 58] width 28 height 9
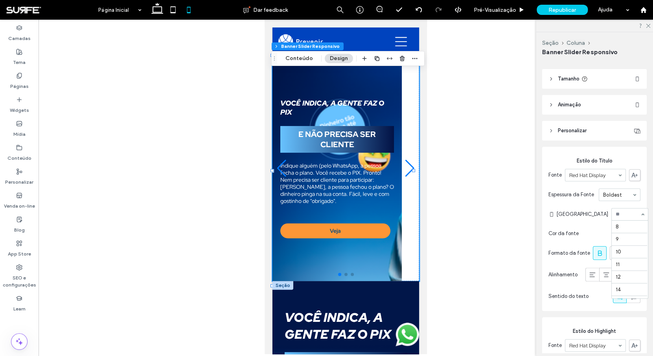
scroll to position [91, 0]
type input "***"
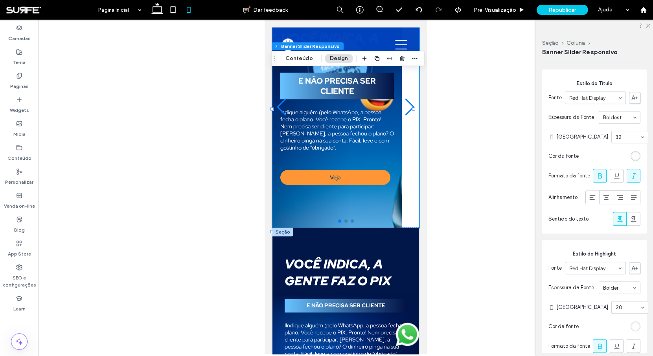
scroll to position [199, 0]
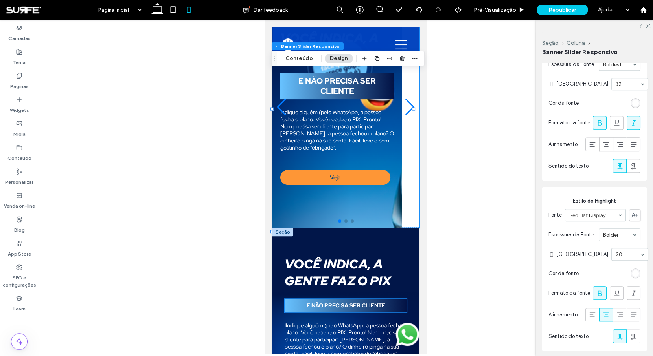
click at [345, 307] on strong "E NÃO PRECISA SER CLIENTE" at bounding box center [346, 305] width 79 height 7
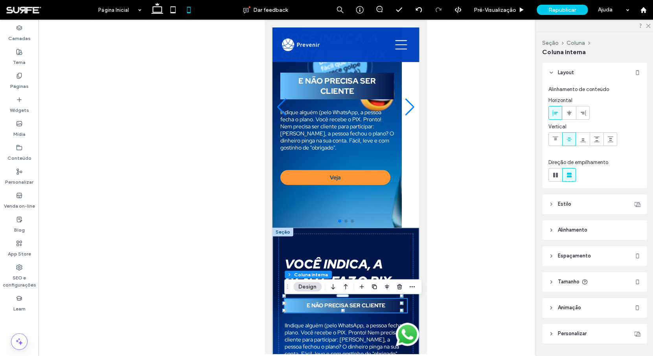
click at [341, 306] on strong "E NÃO PRECISA SER CLIENTE" at bounding box center [346, 305] width 79 height 7
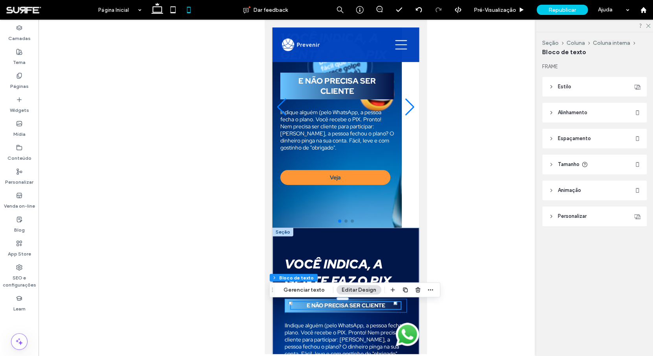
click at [350, 306] on strong "E NÃO PRECISA SER CLIENTE" at bounding box center [346, 305] width 79 height 7
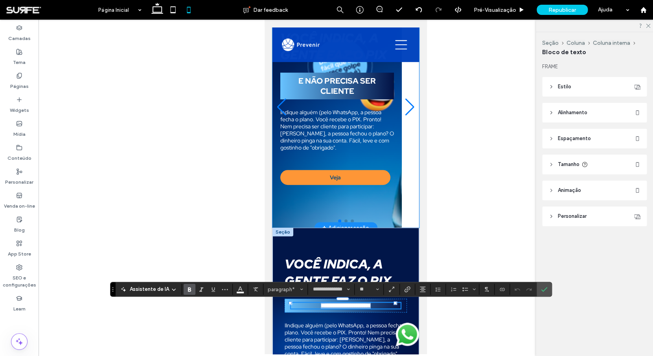
click at [337, 105] on div "VOCÊ INDICA, A GENTE FAZ O PIX E NÃO PRECISA SER CLIENTE Indique alguém (pelo W…" at bounding box center [337, 107] width 114 height 156
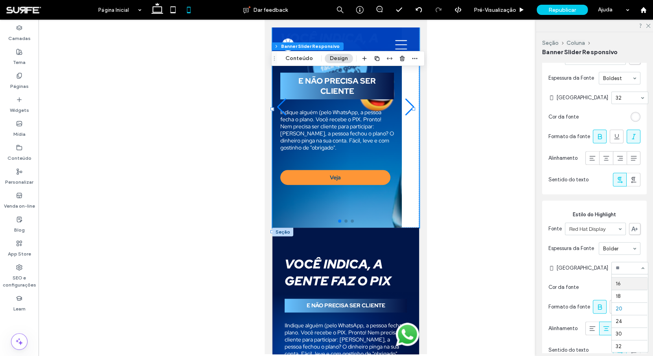
scroll to position [60, 0]
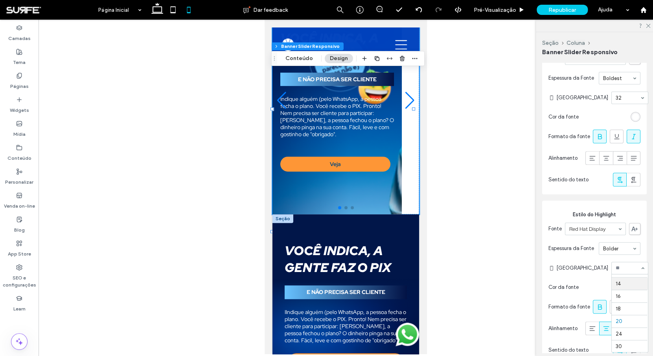
type input "***"
click at [578, 205] on div "Estilo do Highlight Fonte Red Hat Display Espessura da Fonte Bolder Tamanho da …" at bounding box center [594, 283] width 105 height 164
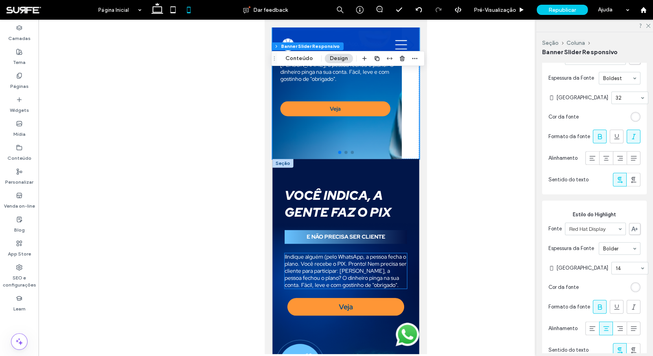
scroll to position [176, 0]
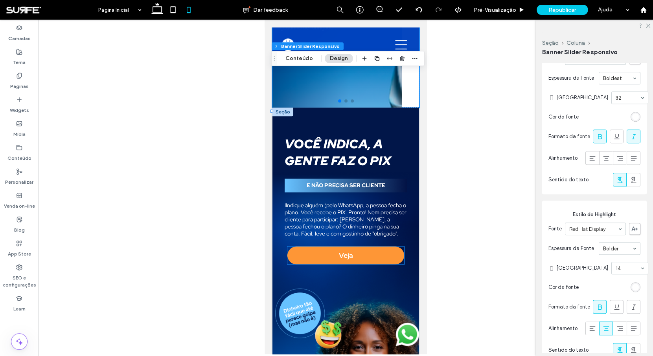
click at [351, 265] on link "Veja" at bounding box center [345, 256] width 117 height 18
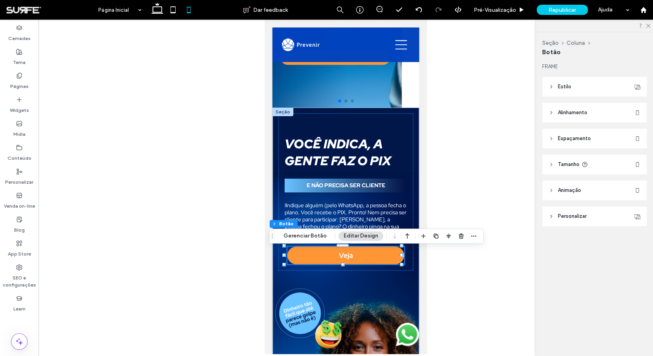
click at [345, 260] on span "Veja" at bounding box center [346, 255] width 14 height 9
click at [573, 86] on header "Estilo" at bounding box center [594, 87] width 105 height 20
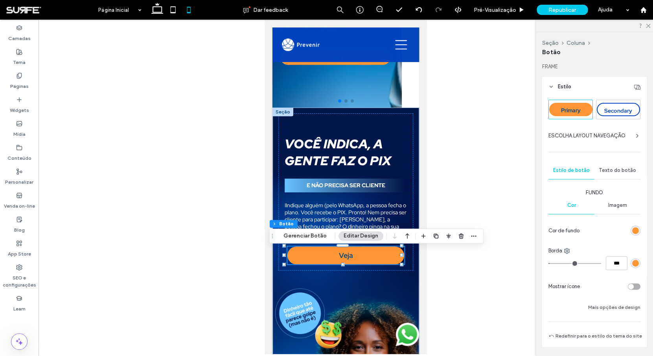
click at [620, 171] on span "Texto do botão" at bounding box center [617, 170] width 37 height 6
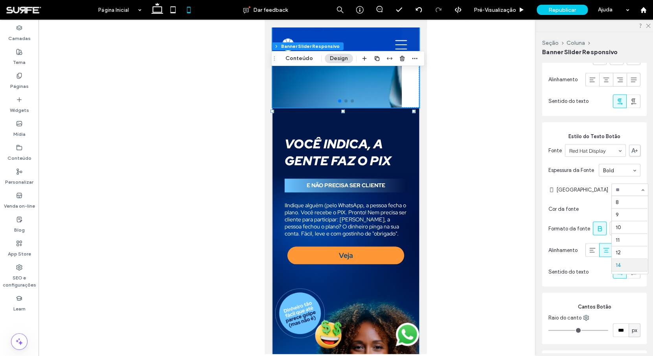
scroll to position [65, 0]
type input "***"
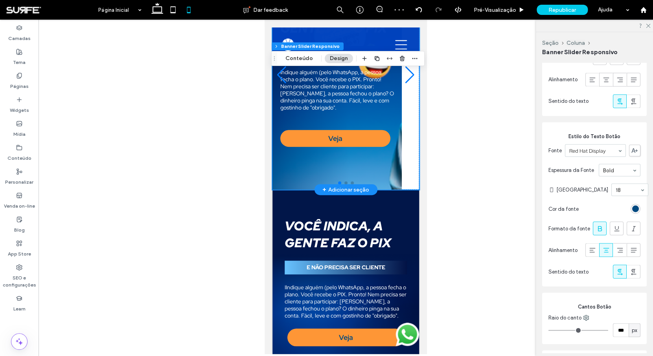
scroll to position [94, 0]
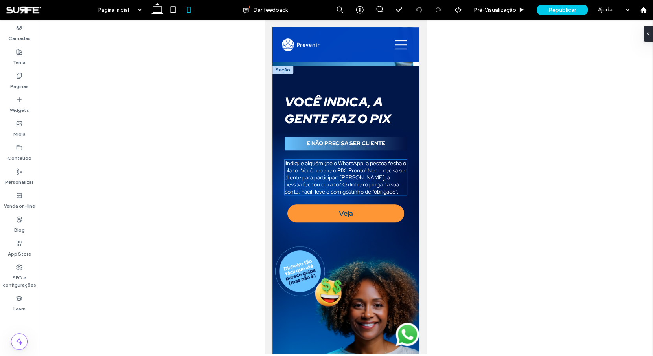
scroll to position [339, 0]
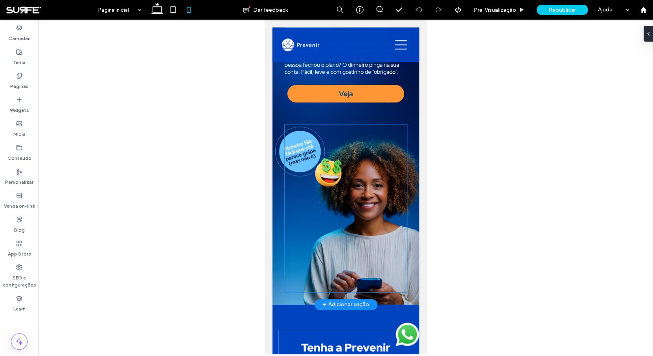
click at [327, 239] on div at bounding box center [346, 209] width 122 height 168
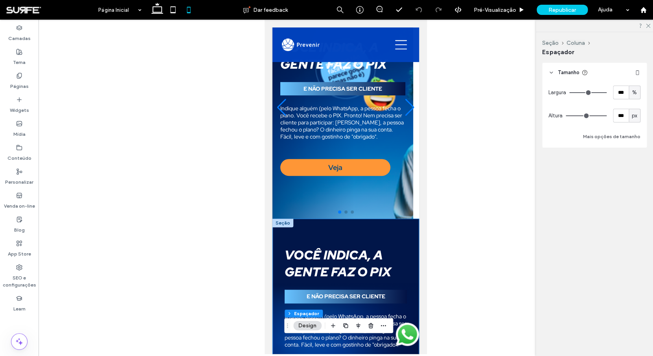
scroll to position [56, 0]
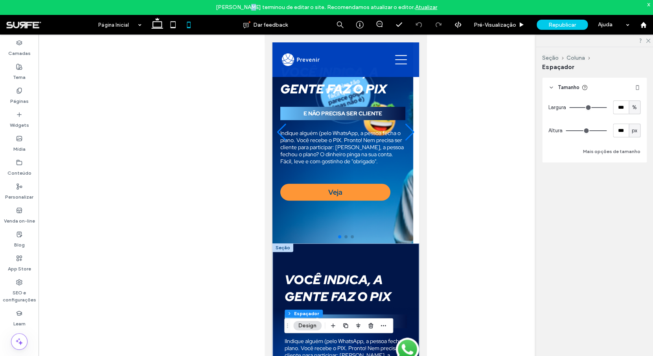
click at [249, 5] on span "[PERSON_NAME] terminou de editar o site. Recomendamos atualizar o editor. Atual…" at bounding box center [326, 7] width 221 height 7
click at [237, 6] on span "[PERSON_NAME] terminou de editar o site. Recomendamos atualizar o editor. Atual…" at bounding box center [326, 7] width 221 height 7
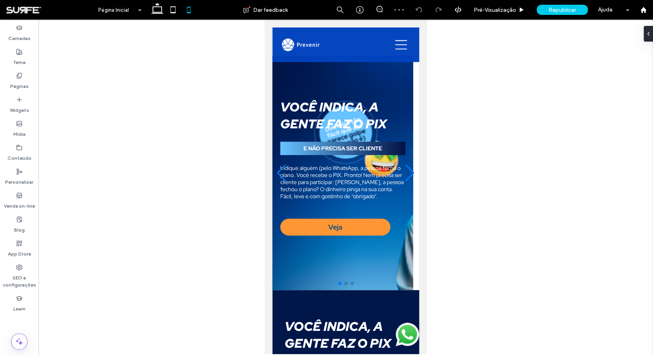
scroll to position [283, 0]
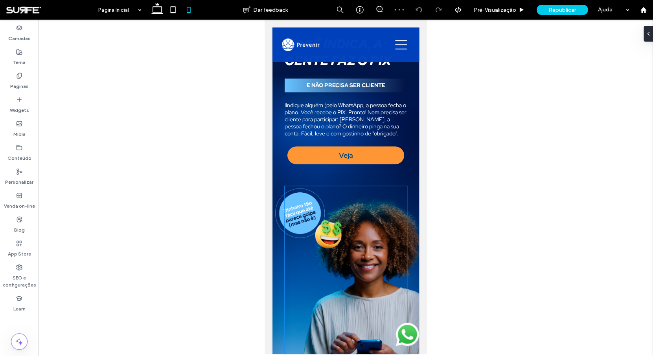
click at [350, 243] on div at bounding box center [346, 270] width 122 height 168
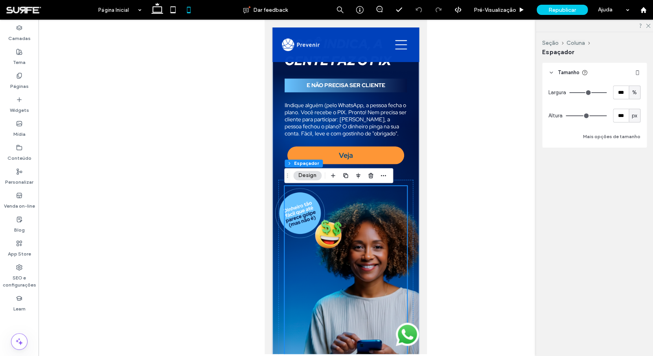
scroll to position [132, 0]
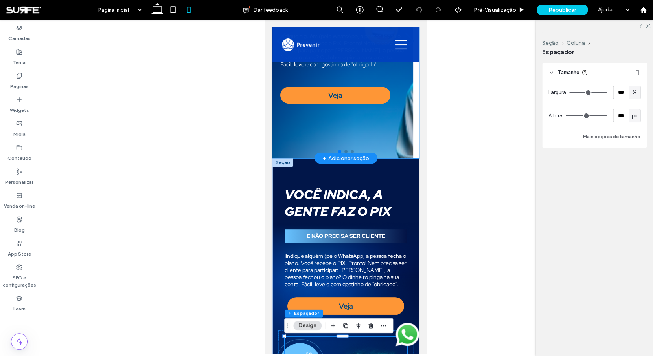
click at [366, 121] on div "VOCÊ INDICA, A GENTE FAZ O PIX E NÃO PRECISA SER CLIENTE Indique alguém (pelo W…" at bounding box center [342, 41] width 125 height 161
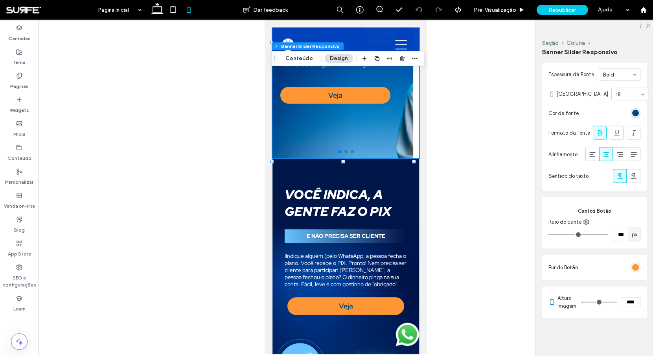
scroll to position [714, 0]
drag, startPoint x: 625, startPoint y: 301, endPoint x: 614, endPoint y: 303, distance: 10.8
click at [621, 303] on input "****" at bounding box center [631, 302] width 20 height 10
type input "*****"
type input "***"
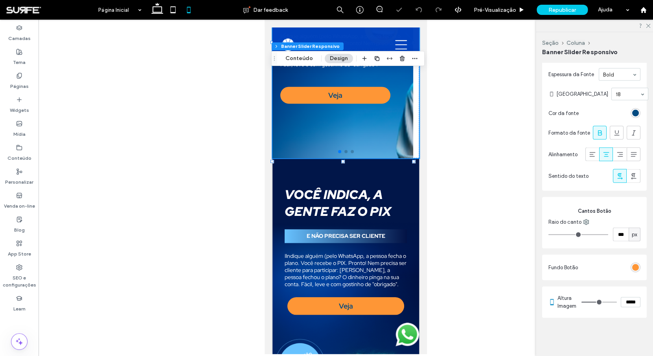
click at [568, 324] on div "Alinhamento Espaçamento Acolchoamento (espaçamento interno) 0px 0px 0px 0px * p…" at bounding box center [597, 208] width 110 height 290
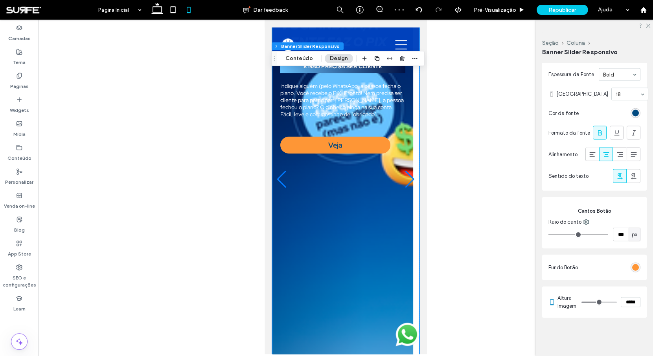
scroll to position [163, 0]
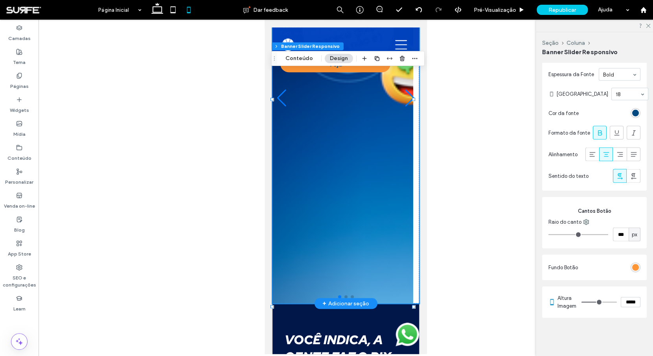
click at [337, 143] on div "1 / 3" at bounding box center [342, 166] width 125 height 189
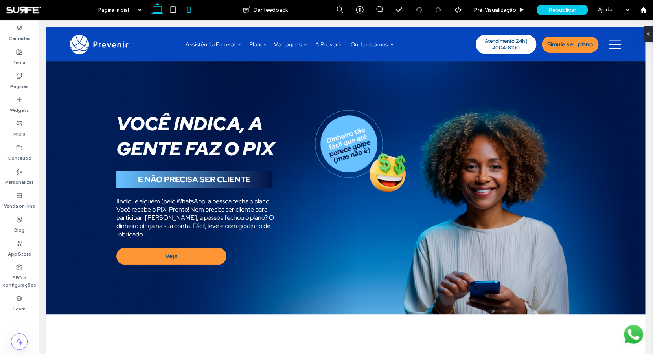
scroll to position [270, 0]
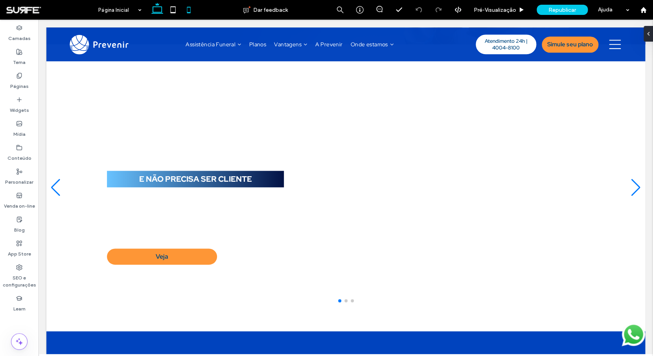
click at [192, 12] on icon at bounding box center [189, 10] width 16 height 16
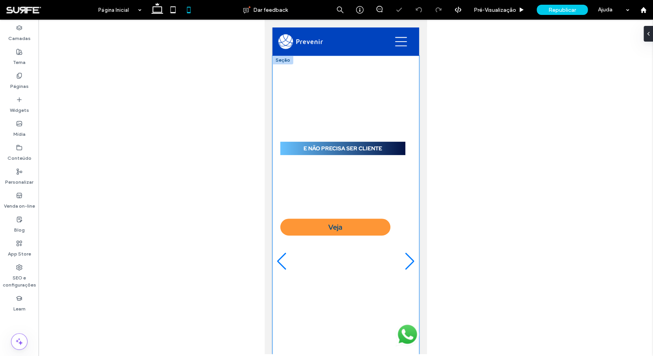
scroll to position [0, 0]
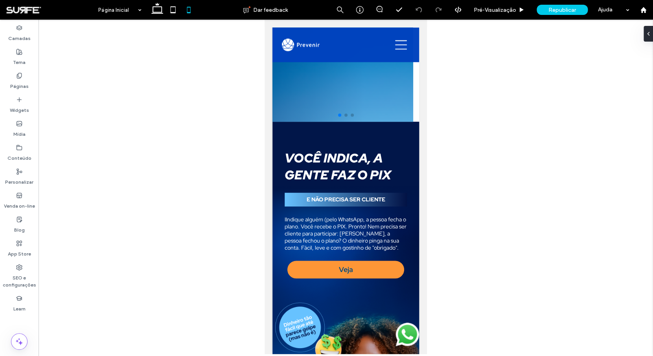
scroll to position [226, 0]
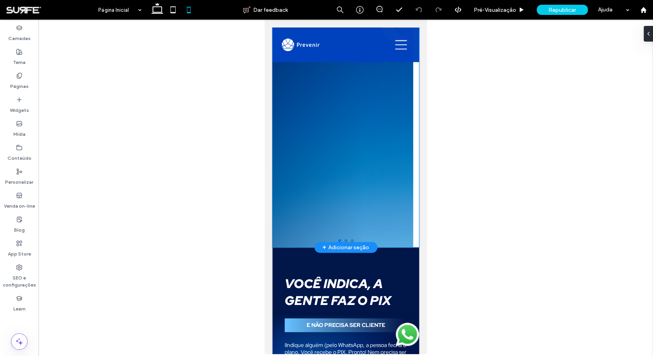
click at [358, 156] on div "1 / 3" at bounding box center [342, 110] width 125 height 189
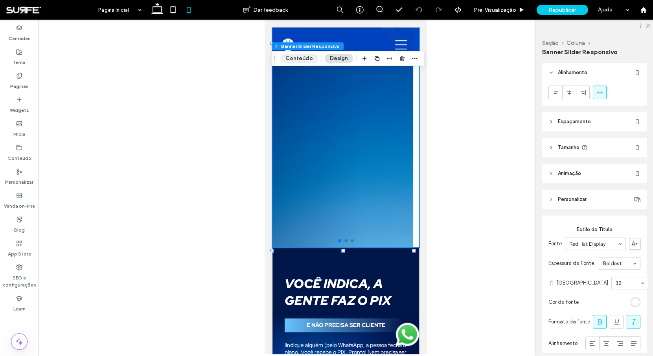
click at [303, 58] on button "Conteúdo" at bounding box center [299, 58] width 38 height 9
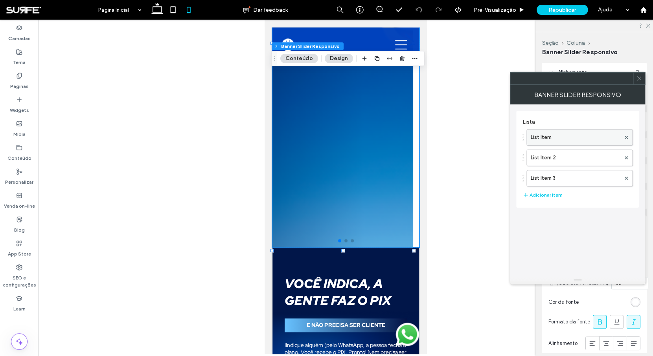
click at [568, 134] on label "List Item" at bounding box center [576, 138] width 90 height 16
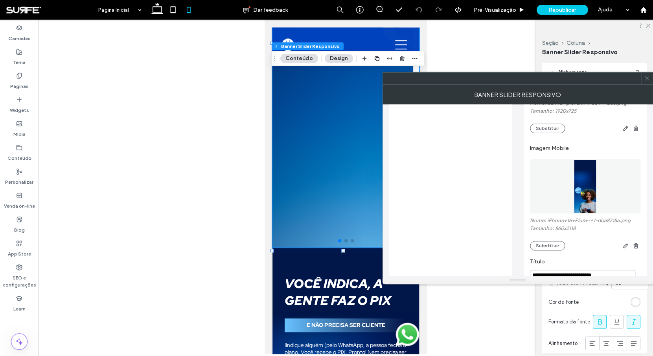
scroll to position [102, 0]
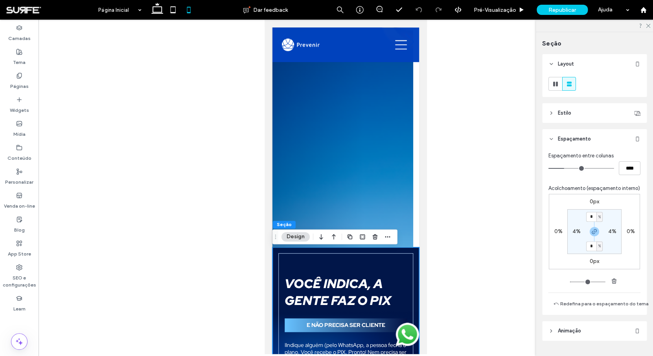
scroll to position [0, 0]
click at [574, 112] on header "Estilo" at bounding box center [594, 113] width 105 height 20
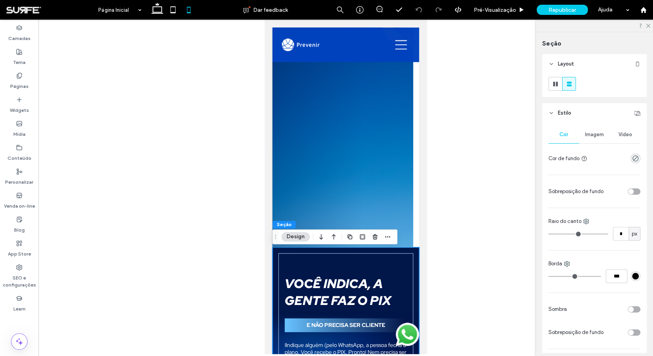
click at [600, 137] on span "Imagem" at bounding box center [594, 135] width 19 height 6
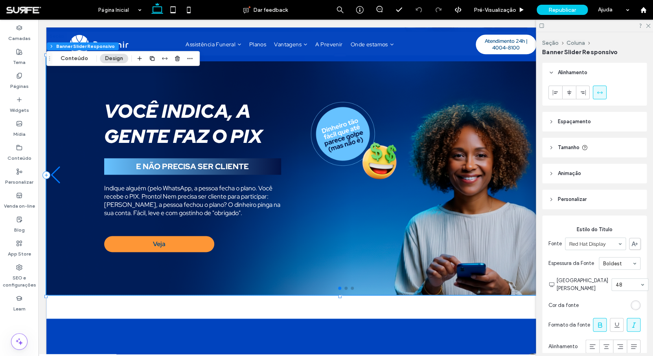
scroll to position [283, 0]
click at [80, 59] on button "Conteúdo" at bounding box center [74, 58] width 38 height 9
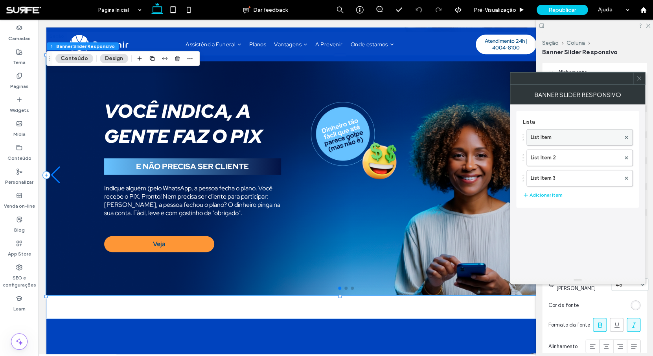
scroll to position [0, 0]
click at [579, 134] on label "List Item" at bounding box center [576, 138] width 90 height 16
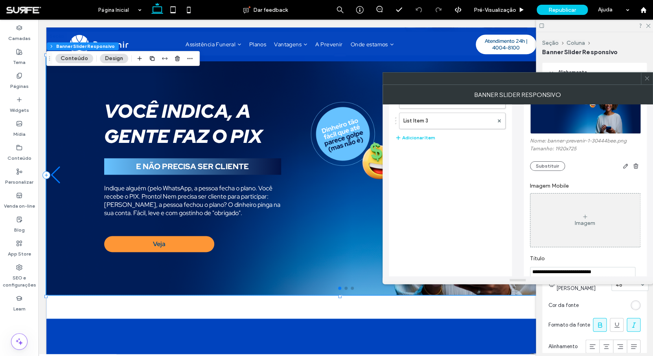
scroll to position [55, 0]
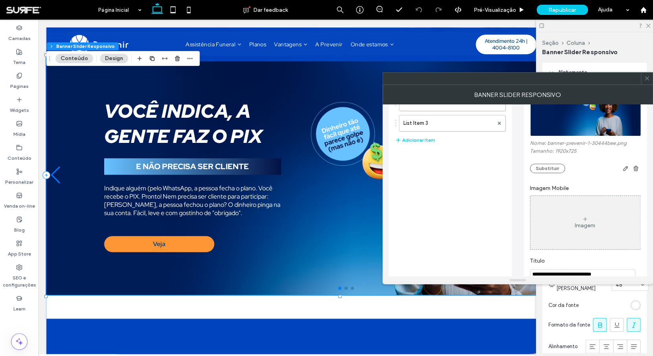
click at [572, 210] on div "Imagem" at bounding box center [585, 223] width 110 height 52
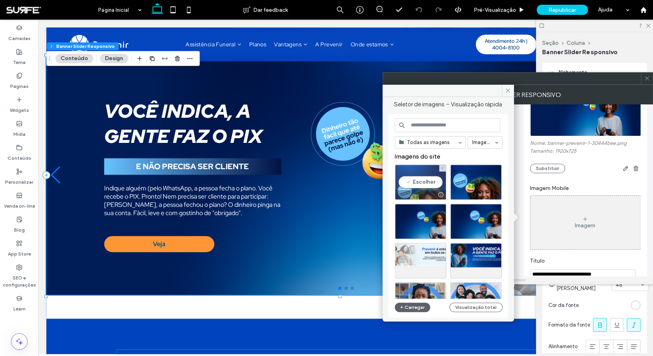
click at [428, 183] on div "Escolher" at bounding box center [420, 182] width 51 height 35
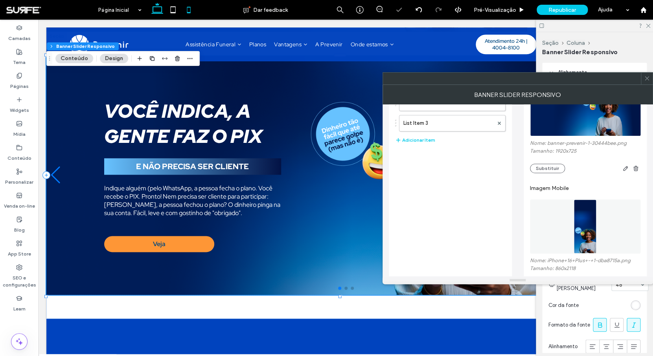
click at [189, 10] on icon at bounding box center [189, 10] width 16 height 16
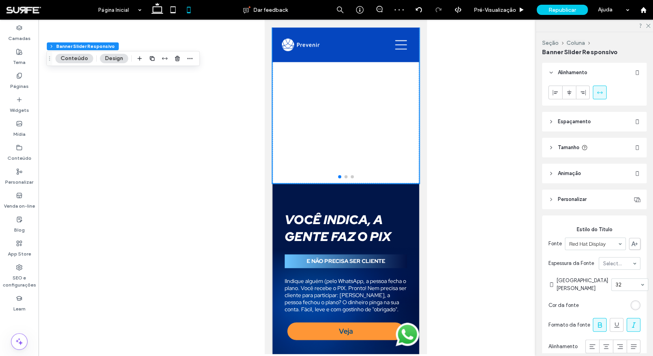
type input "***"
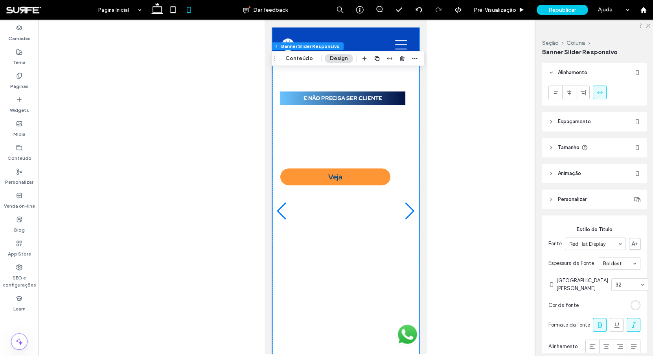
scroll to position [0, 0]
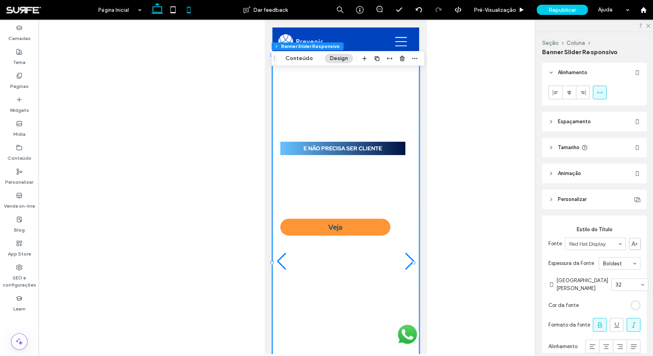
click at [159, 10] on icon at bounding box center [157, 10] width 16 height 16
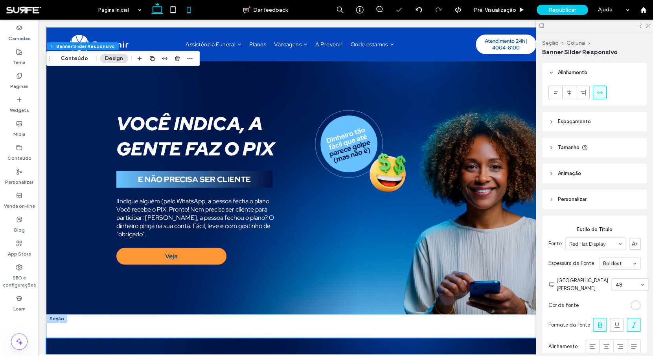
scroll to position [409, 0]
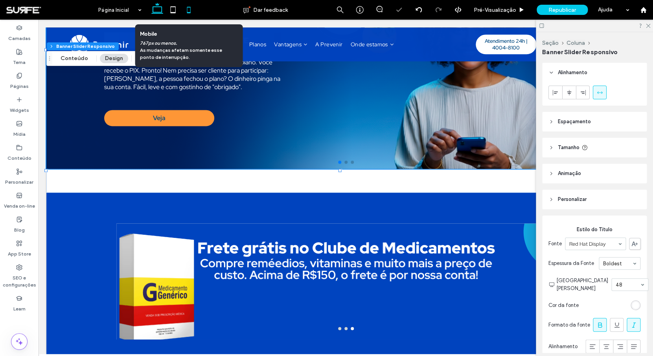
click at [189, 11] on icon at bounding box center [189, 10] width 16 height 16
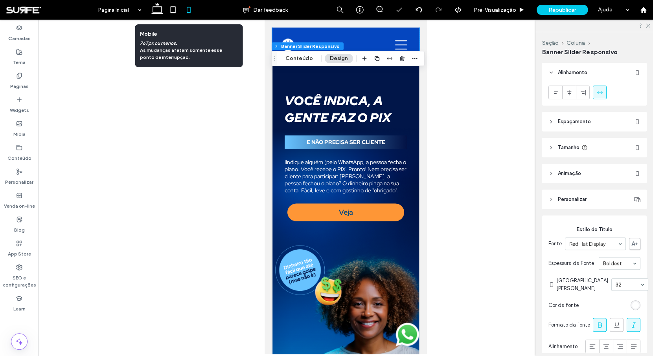
scroll to position [81, 0]
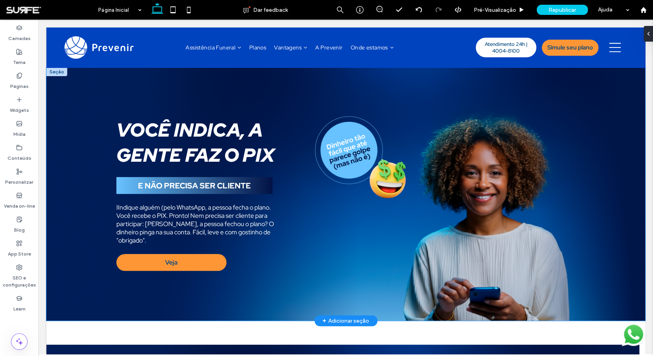
click at [69, 124] on div "Você indica, a gente faz o PIX E NÃO PRECISA SER CLIENTE IIndique alguém (pelo …" at bounding box center [345, 194] width 599 height 253
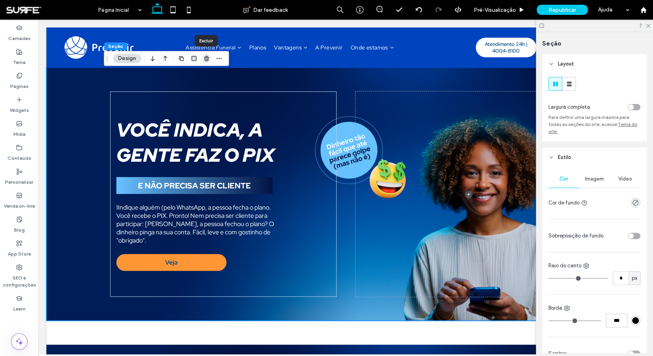
click at [205, 57] on use "button" at bounding box center [206, 58] width 5 height 5
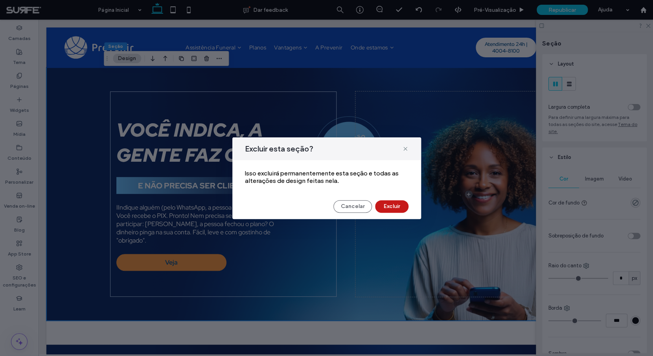
click at [394, 210] on button "Excluir" at bounding box center [391, 206] width 33 height 13
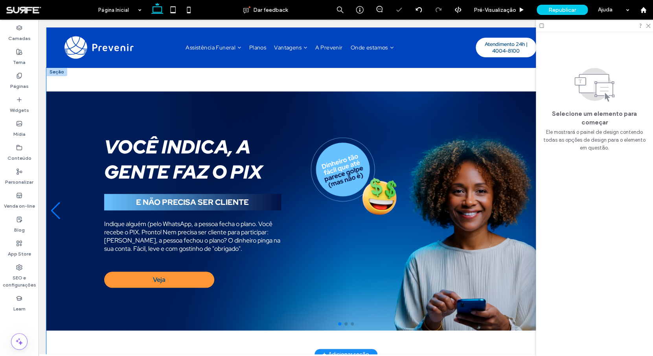
click at [204, 83] on div "VOCÊ INDICA, A GENTE FAZ O PIX E NÃO PRECISA SER CLIENTE Indique alguém (pelo W…" at bounding box center [345, 211] width 599 height 287
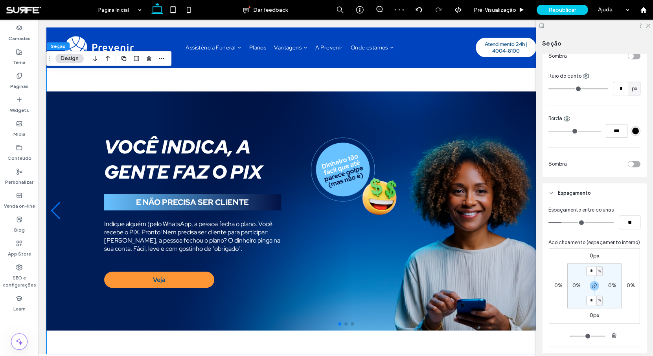
scroll to position [282, 0]
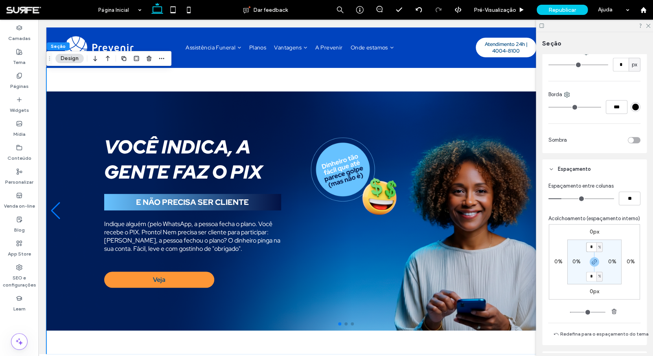
click at [592, 252] on input "*" at bounding box center [591, 247] width 10 height 10
type input "*"
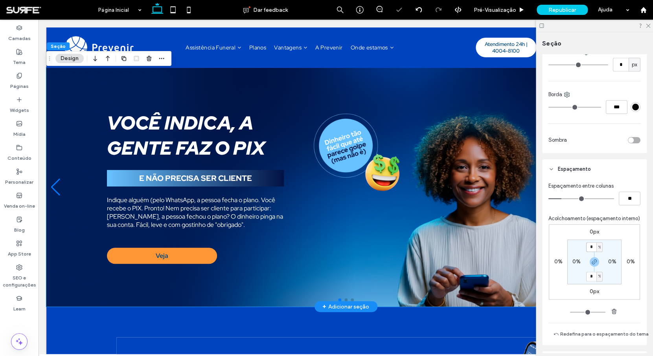
click at [332, 95] on div "VOCÊ INDICA, A GENTE FAZ O PIX E NÃO PRECISA SER CLIENTE Indique alguém (pelo W…" at bounding box center [342, 187] width 593 height 239
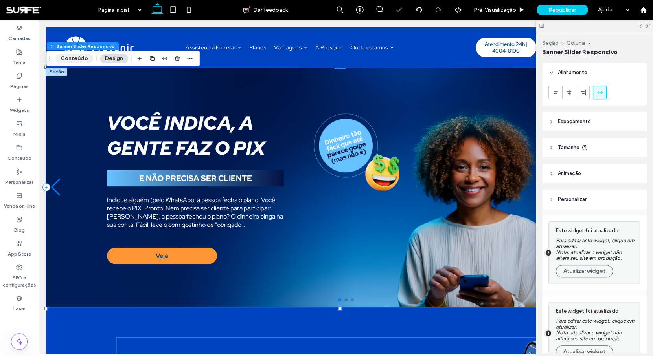
click at [68, 55] on button "Conteúdo" at bounding box center [74, 58] width 38 height 9
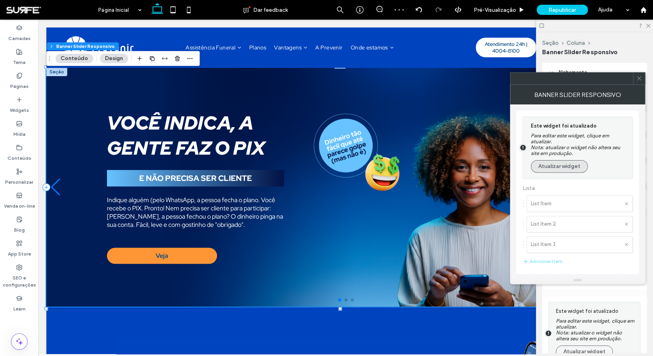
click at [567, 170] on button "Atualizar widget" at bounding box center [559, 166] width 57 height 13
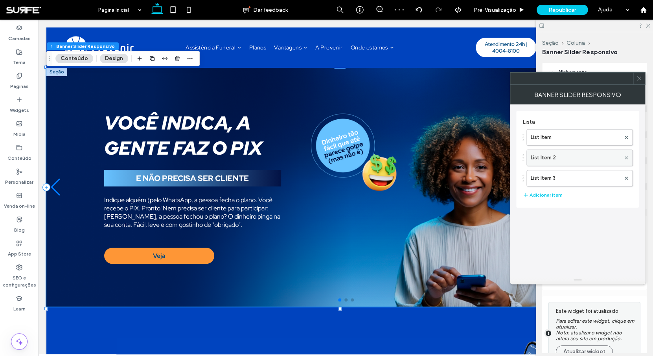
click at [625, 156] on span at bounding box center [626, 158] width 3 height 12
click at [626, 157] on icon at bounding box center [626, 157] width 3 height 3
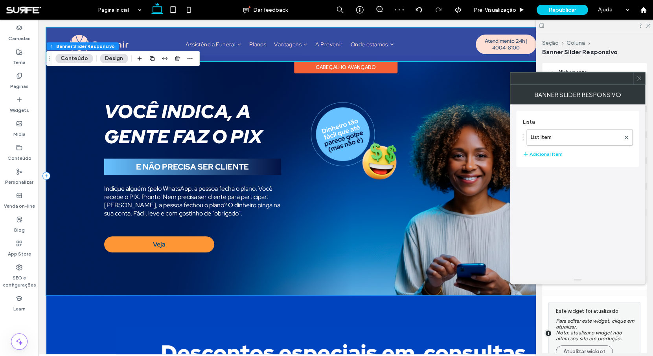
scroll to position [13, 0]
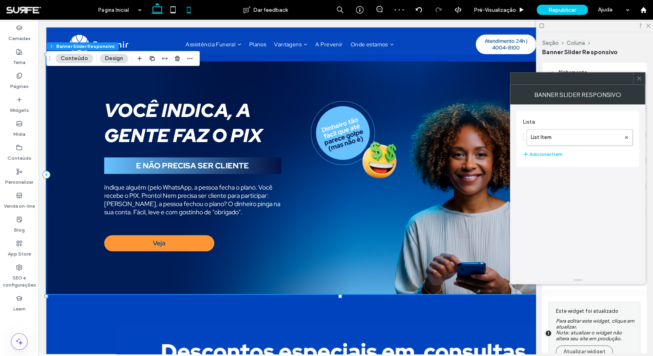
click at [188, 9] on icon at bounding box center [189, 10] width 16 height 16
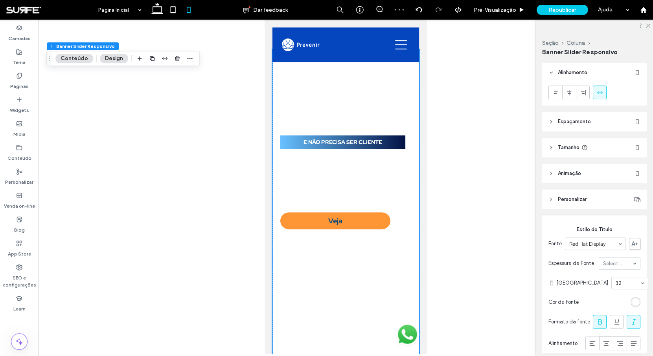
type input "***"
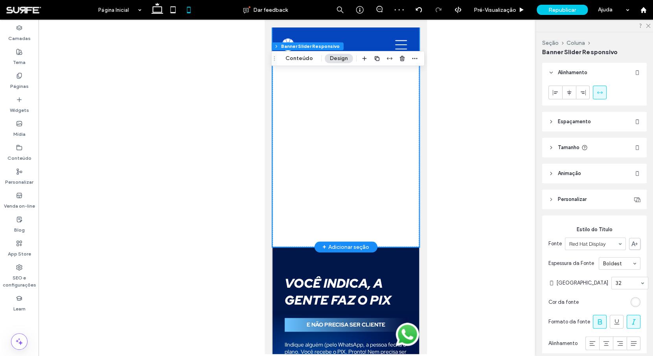
scroll to position [296, 0]
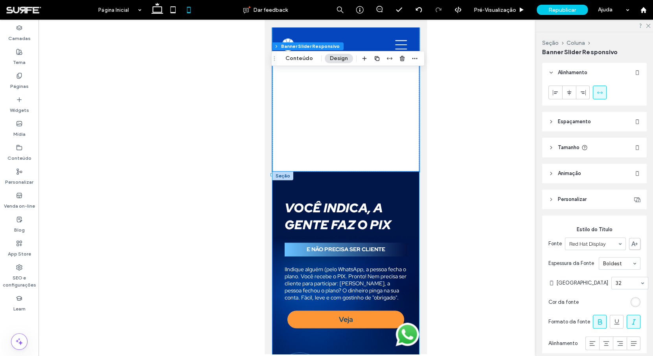
click at [342, 179] on div "Você indica, a gente faz o PIX E NÃO PRECISA SER CLIENTE IIndique alguém (pelo …" at bounding box center [345, 351] width 147 height 359
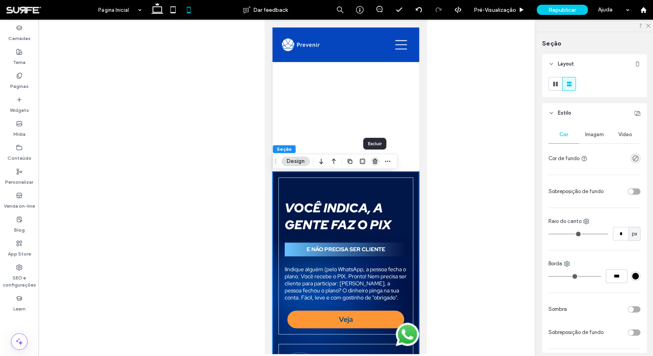
click at [376, 163] on icon "button" at bounding box center [375, 161] width 6 height 6
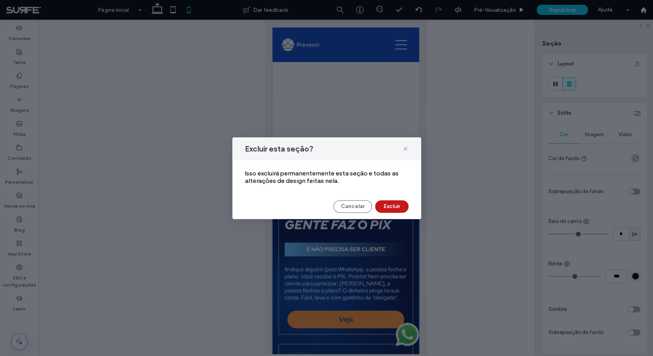
click at [393, 208] on button "Excluir" at bounding box center [391, 206] width 33 height 13
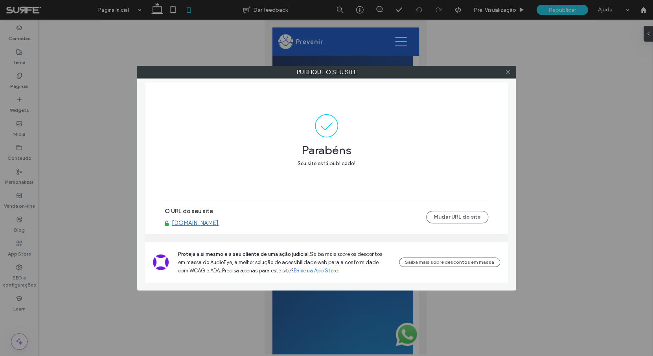
click at [509, 72] on icon at bounding box center [508, 72] width 6 height 6
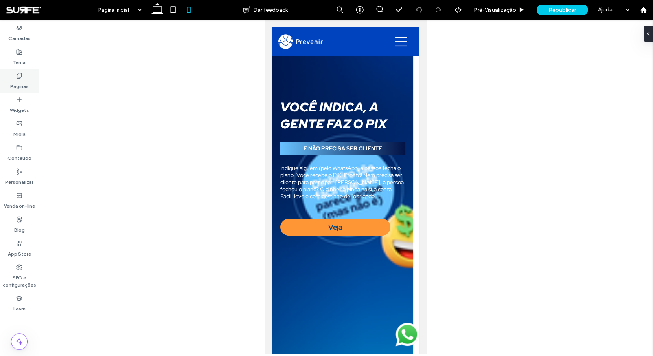
click at [21, 72] on span at bounding box center [19, 75] width 6 height 7
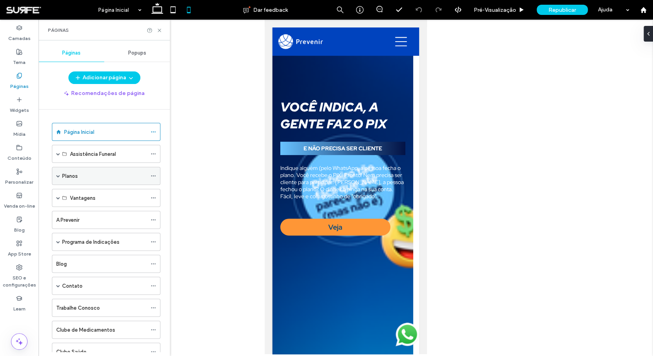
click at [81, 176] on div "Planos" at bounding box center [104, 176] width 84 height 8
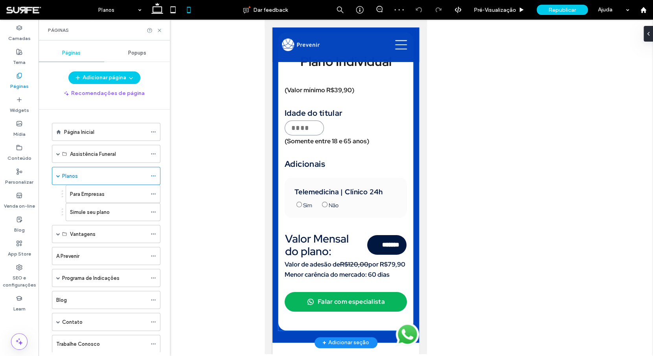
click at [336, 178] on div "Telemedicina | Clínico 24h Sim Não" at bounding box center [346, 194] width 122 height 50
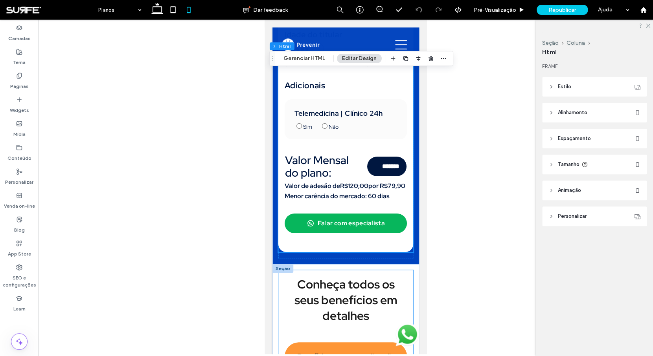
scroll to position [1133, 0]
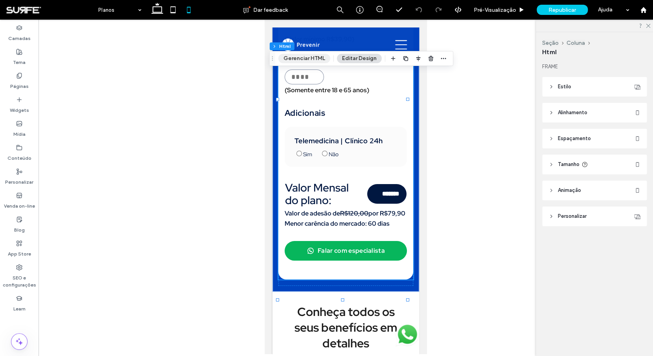
click at [303, 57] on button "Gerenciar HTML" at bounding box center [304, 58] width 52 height 9
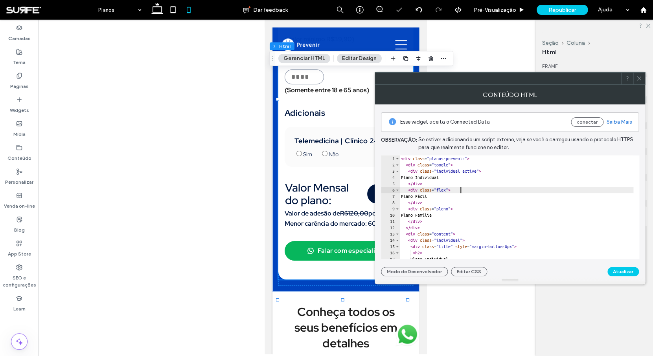
click at [471, 191] on div "< div class = "planos-prevenir" > < div class = "toogle" > < div class = "indiv…" at bounding box center [618, 211] width 439 height 110
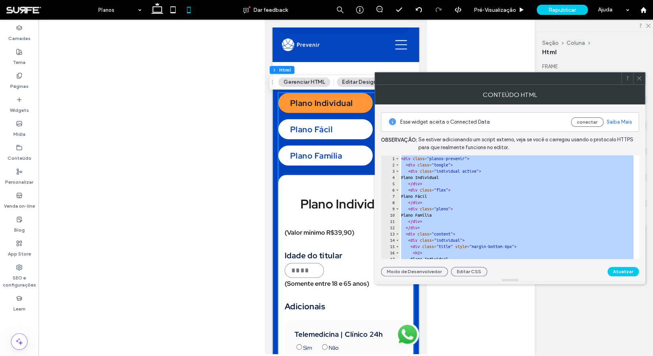
scroll to position [938, 0]
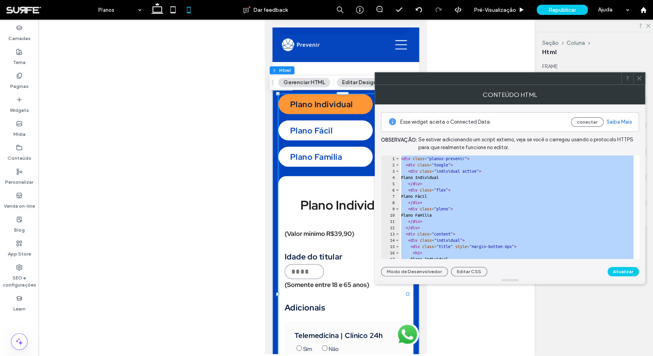
click at [457, 210] on div "< div class = "planos-prevenir" > < div class = "toogle" > < div class = "indiv…" at bounding box center [618, 211] width 439 height 110
paste textarea "Cursor at row 906"
type textarea "*********"
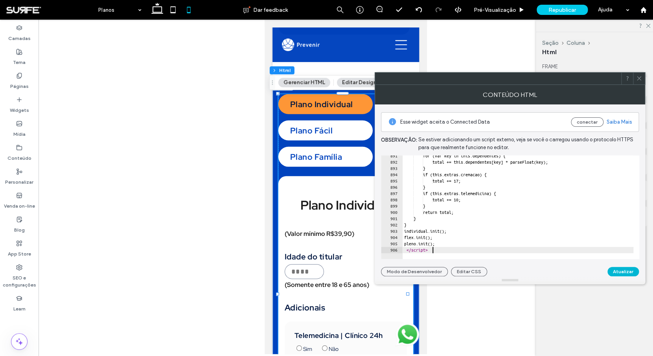
click at [623, 270] on button "Atualizar" at bounding box center [622, 271] width 31 height 9
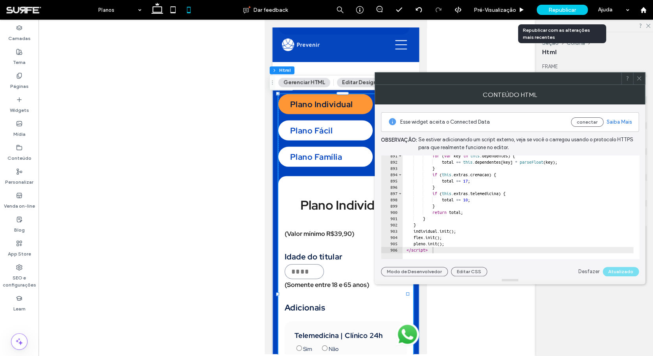
click at [560, 9] on span "Republicar" at bounding box center [562, 10] width 28 height 7
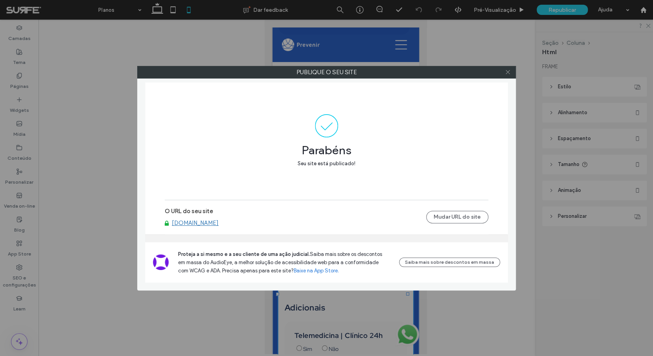
click at [507, 75] on span at bounding box center [508, 72] width 6 height 12
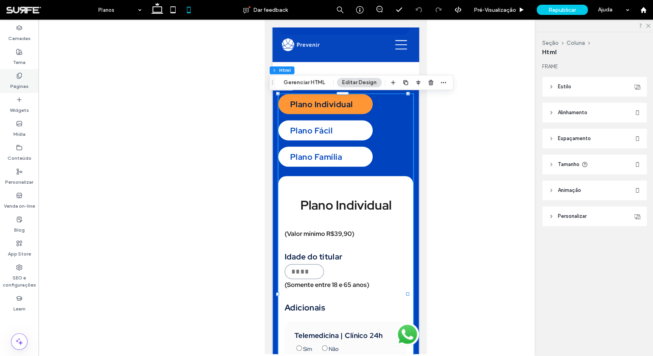
click at [18, 82] on label "Páginas" at bounding box center [19, 84] width 18 height 11
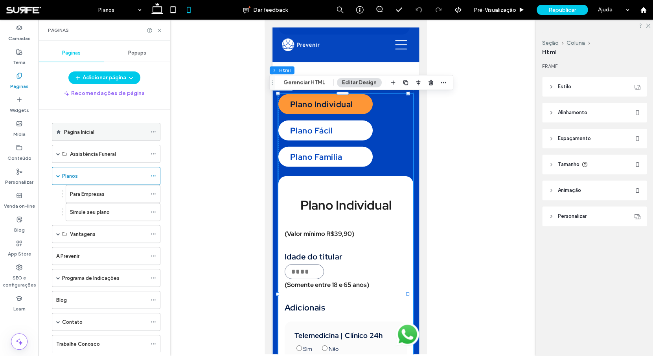
click at [81, 130] on label "Página Inicial" at bounding box center [79, 132] width 30 height 14
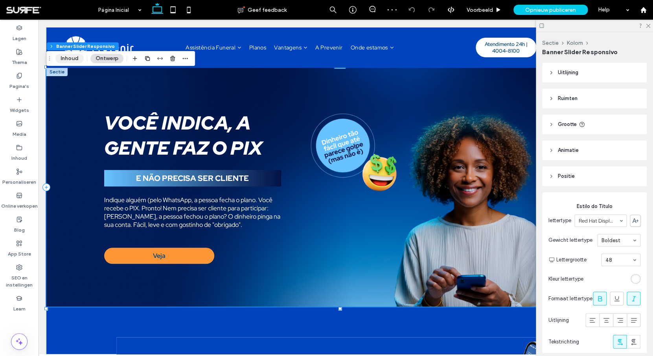
click at [77, 56] on button "Inhoud" at bounding box center [69, 58] width 28 height 9
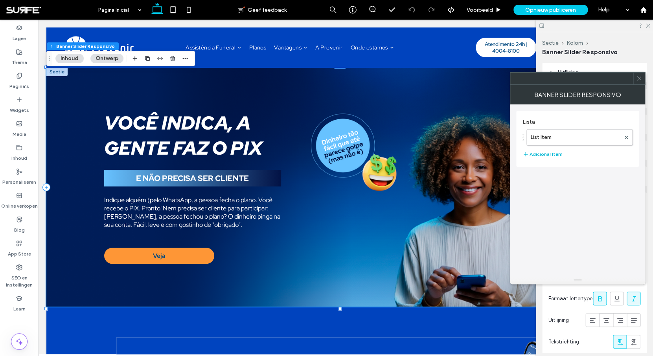
click at [548, 157] on button "Adicionar Item" at bounding box center [542, 154] width 40 height 9
click at [188, 15] on icon at bounding box center [189, 10] width 16 height 16
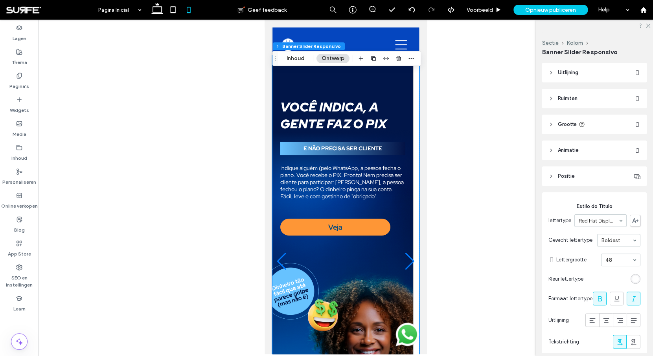
scroll to position [163, 0]
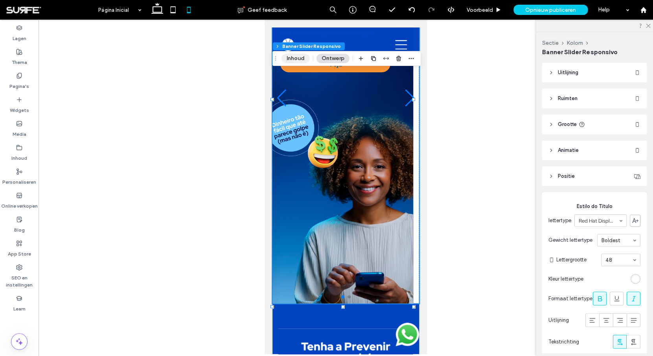
click at [303, 59] on button "Inhoud" at bounding box center [295, 58] width 28 height 9
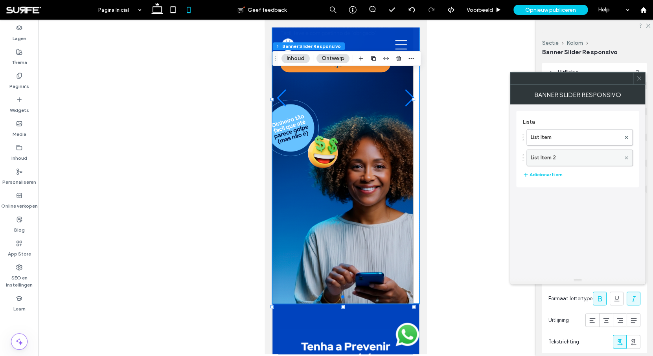
click at [626, 158] on use at bounding box center [626, 157] width 3 height 3
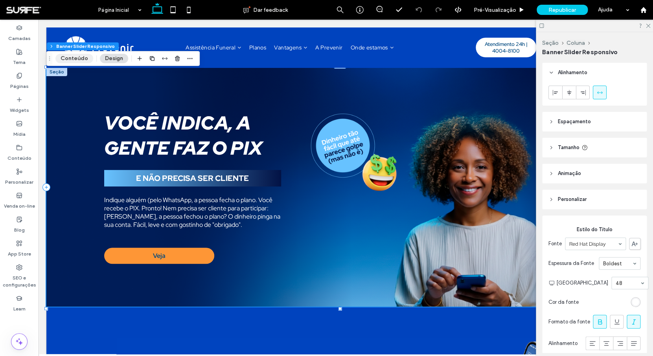
click at [79, 59] on button "Conteúdo" at bounding box center [74, 58] width 38 height 9
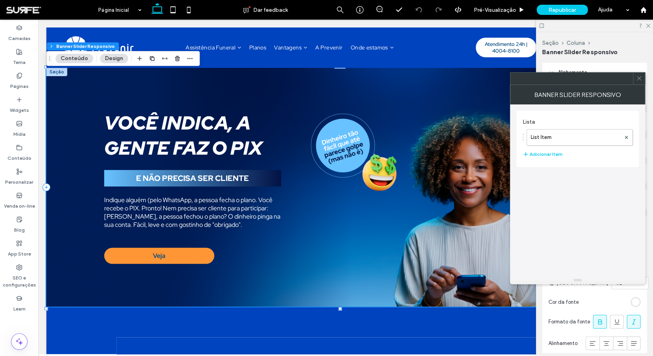
click at [637, 81] on icon at bounding box center [639, 78] width 6 height 6
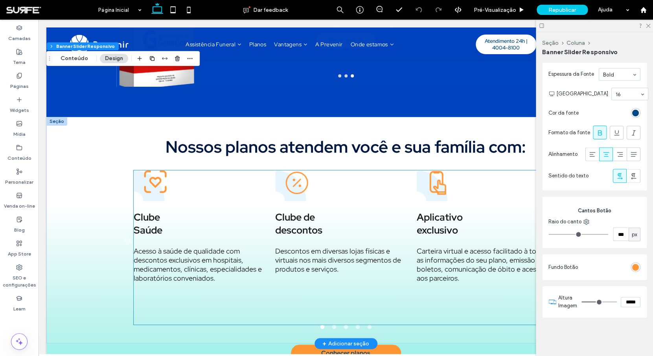
scroll to position [465, 0]
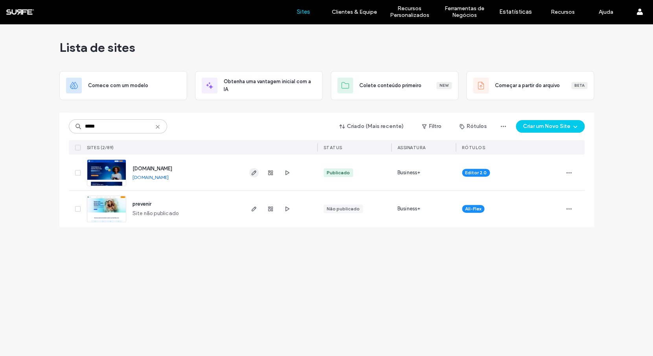
type input "*****"
click at [252, 173] on icon "button" at bounding box center [254, 173] width 6 height 6
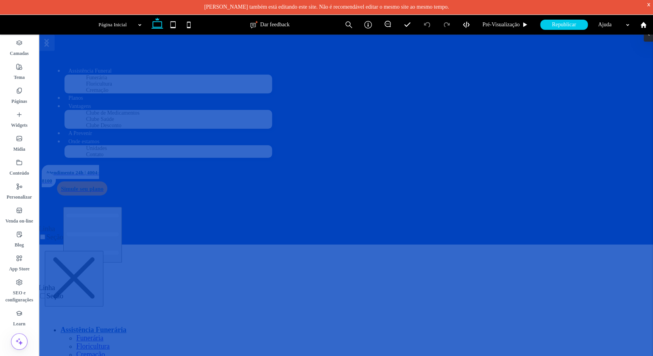
scroll to position [63, 0]
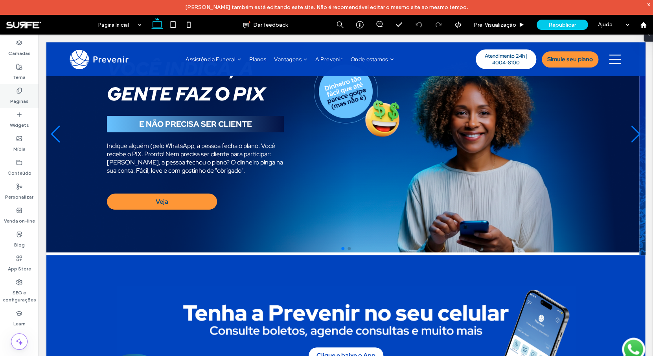
click at [28, 92] on div "Páginas" at bounding box center [19, 96] width 39 height 24
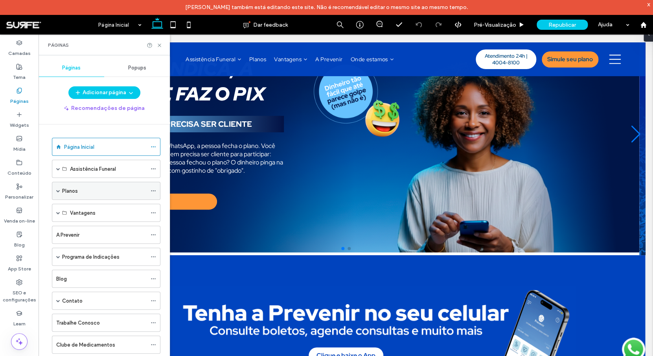
scroll to position [0, 0]
click at [83, 190] on div "Planos" at bounding box center [104, 191] width 84 height 8
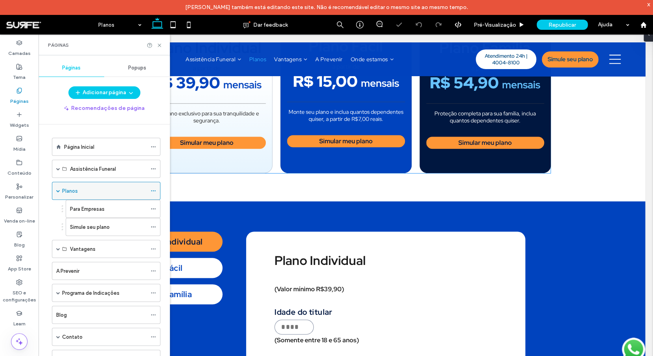
scroll to position [277, 0]
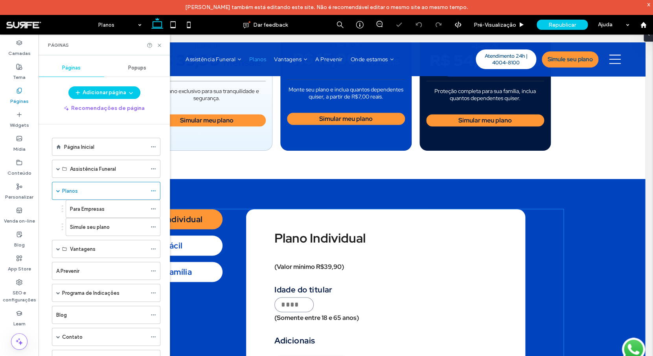
click at [311, 218] on div "Plano Individual (Valor mínimo R$39,90) Idade do titular ** A idade do titular …" at bounding box center [385, 359] width 279 height 301
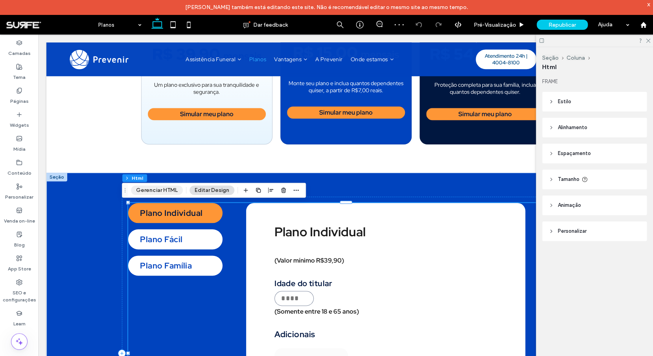
click at [168, 190] on button "Gerenciar HTML" at bounding box center [157, 190] width 52 height 9
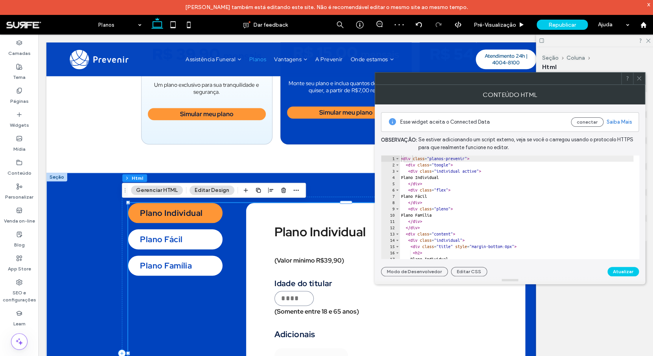
click at [494, 193] on div "< div class = "planos-prevenir" > < div class = "toogle" > < div class = "indiv…" at bounding box center [618, 211] width 439 height 110
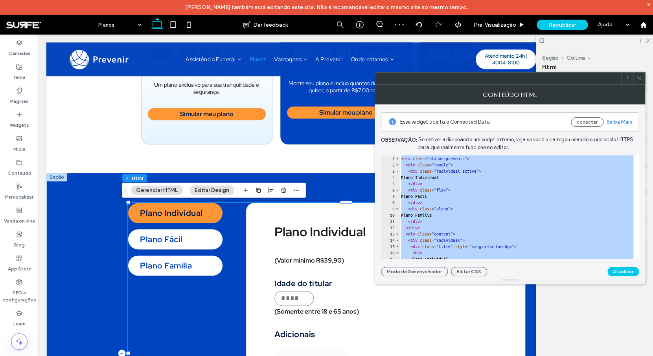
paste textarea "Cursor at row 906"
type textarea "*********"
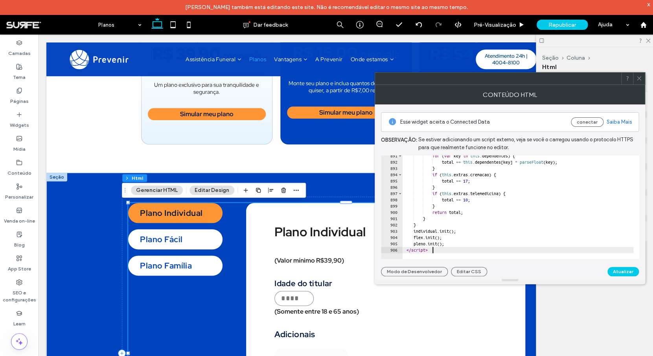
scroll to position [5595, 0]
click at [614, 271] on button "Atualizar" at bounding box center [622, 271] width 31 height 9
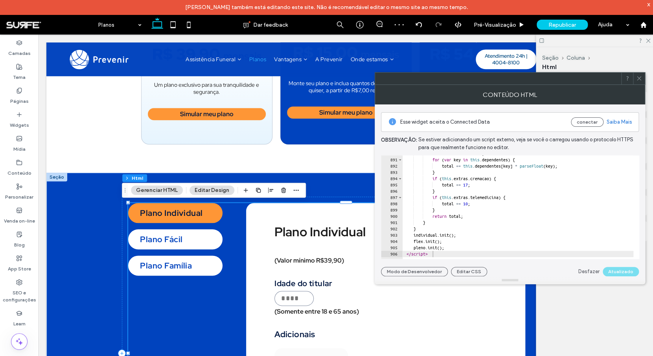
click at [640, 81] on icon at bounding box center [639, 78] width 6 height 6
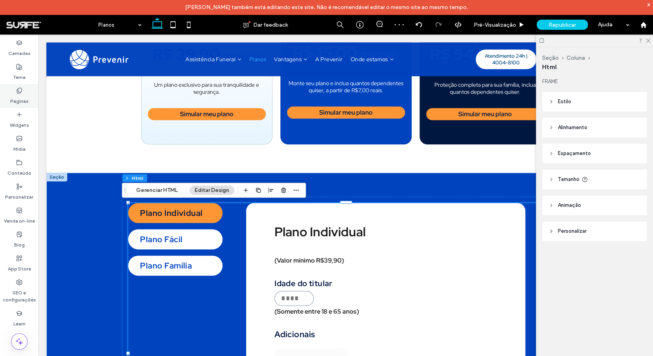
click at [20, 91] on icon at bounding box center [19, 91] width 6 height 6
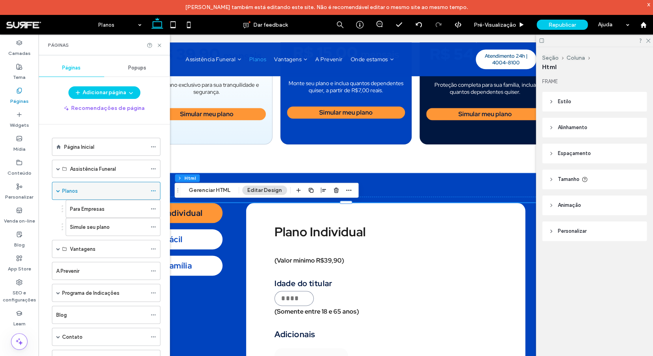
click at [152, 191] on use at bounding box center [153, 191] width 4 height 1
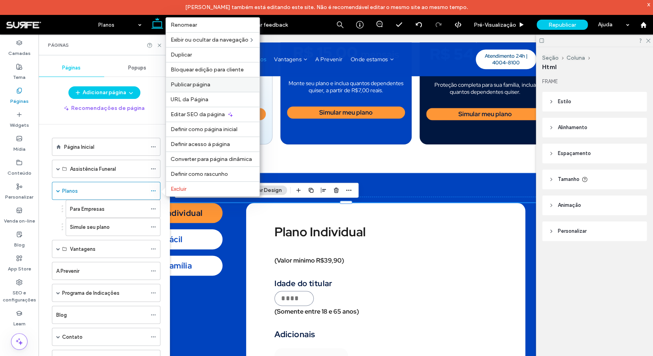
click at [209, 82] on span "Publicar página" at bounding box center [191, 84] width 40 height 7
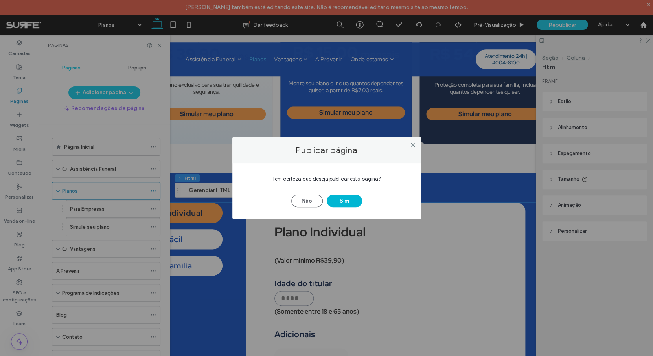
click at [349, 202] on button "Sim" at bounding box center [344, 201] width 35 height 13
